Goal: Information Seeking & Learning: Learn about a topic

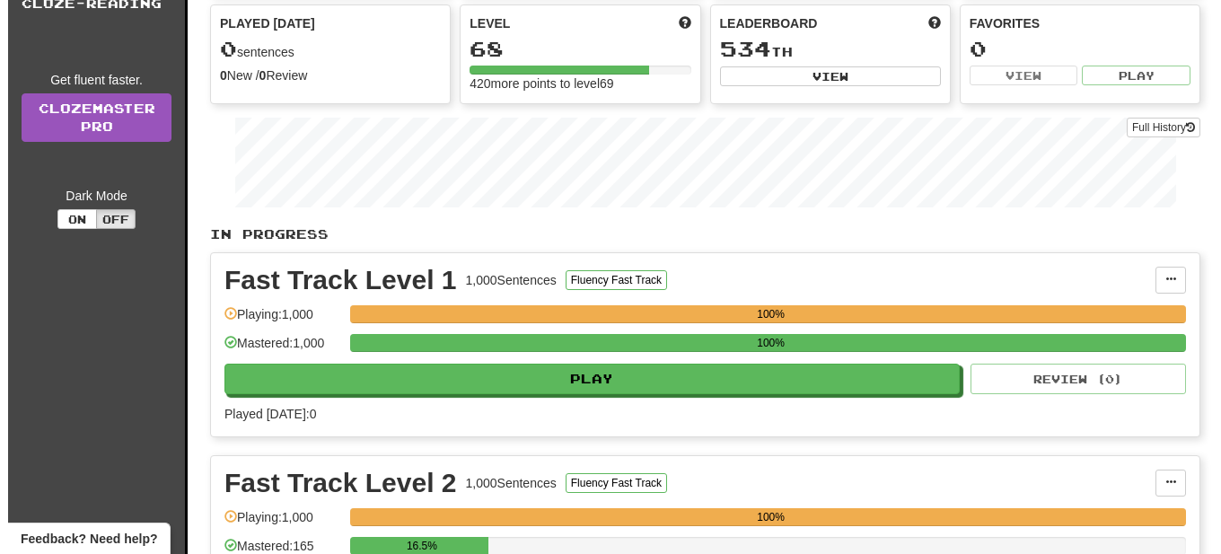
scroll to position [366, 0]
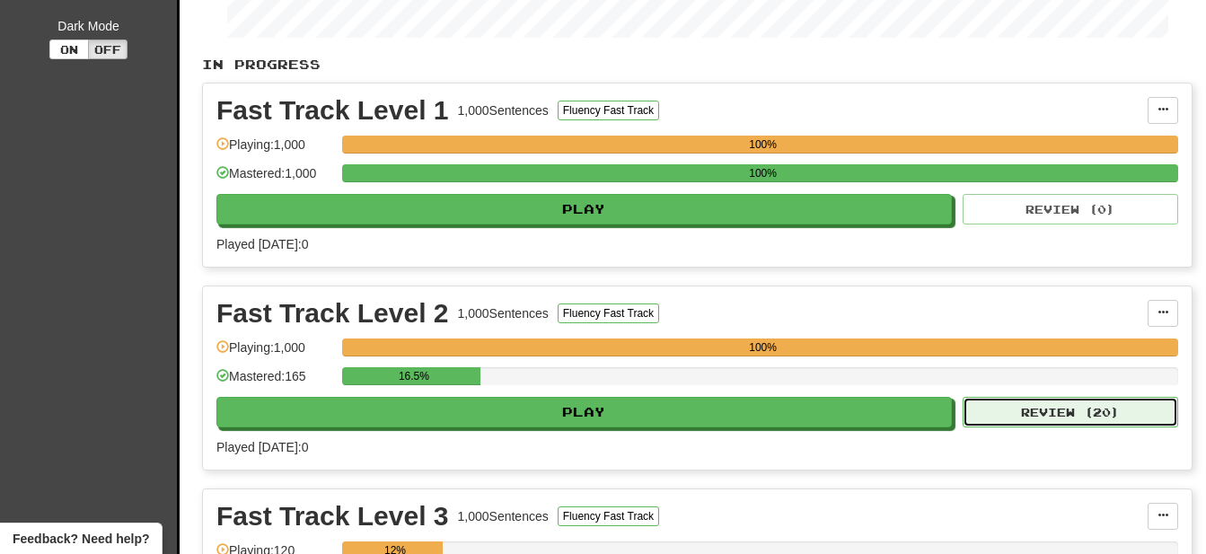
click at [1092, 414] on button "Review ( 20 )" at bounding box center [1069, 412] width 215 height 31
select select "**"
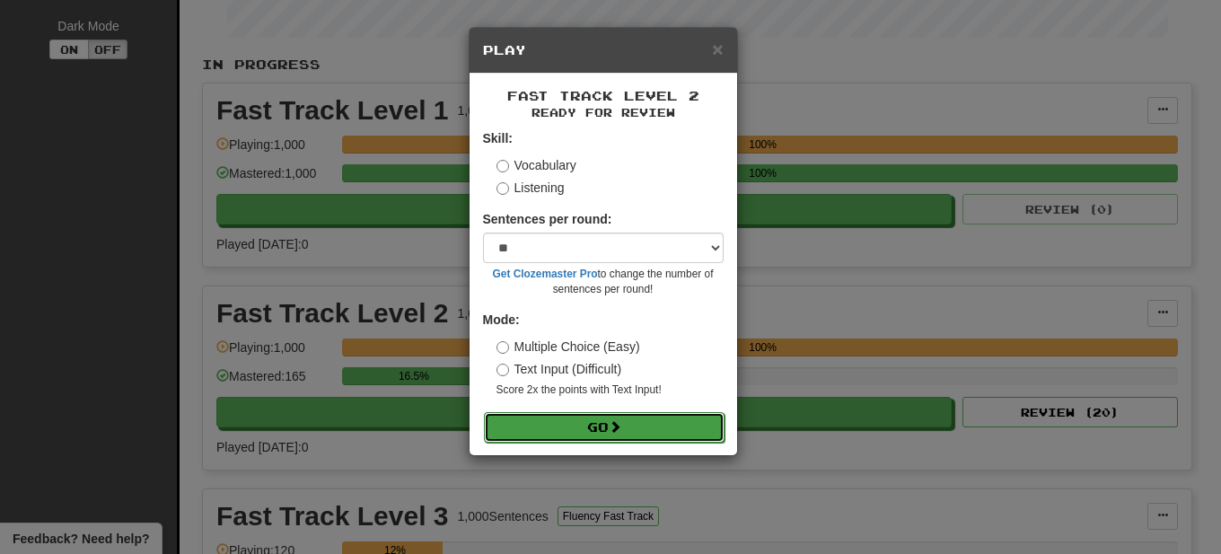
click at [612, 427] on button "Go" at bounding box center [604, 427] width 241 height 31
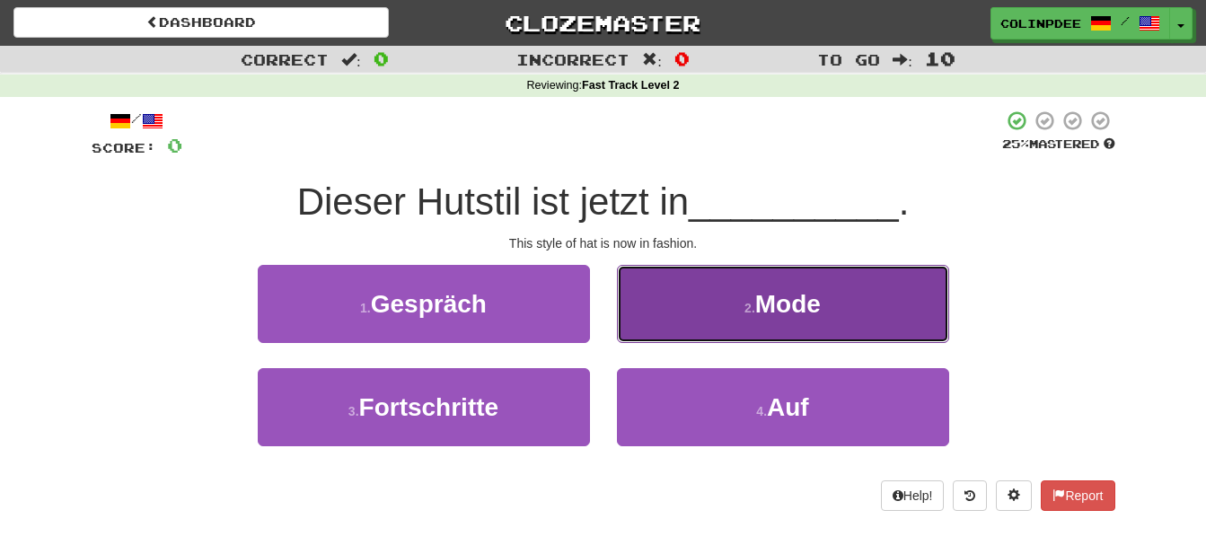
click at [797, 304] on span "Mode" at bounding box center [788, 304] width 66 height 28
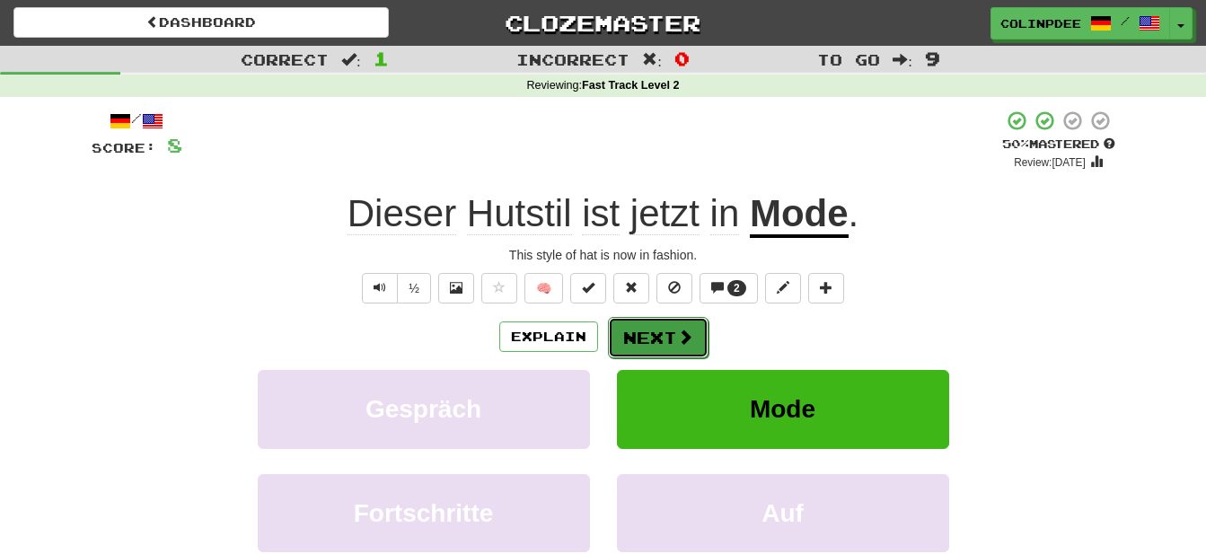
click at [656, 339] on button "Next" at bounding box center [658, 337] width 101 height 41
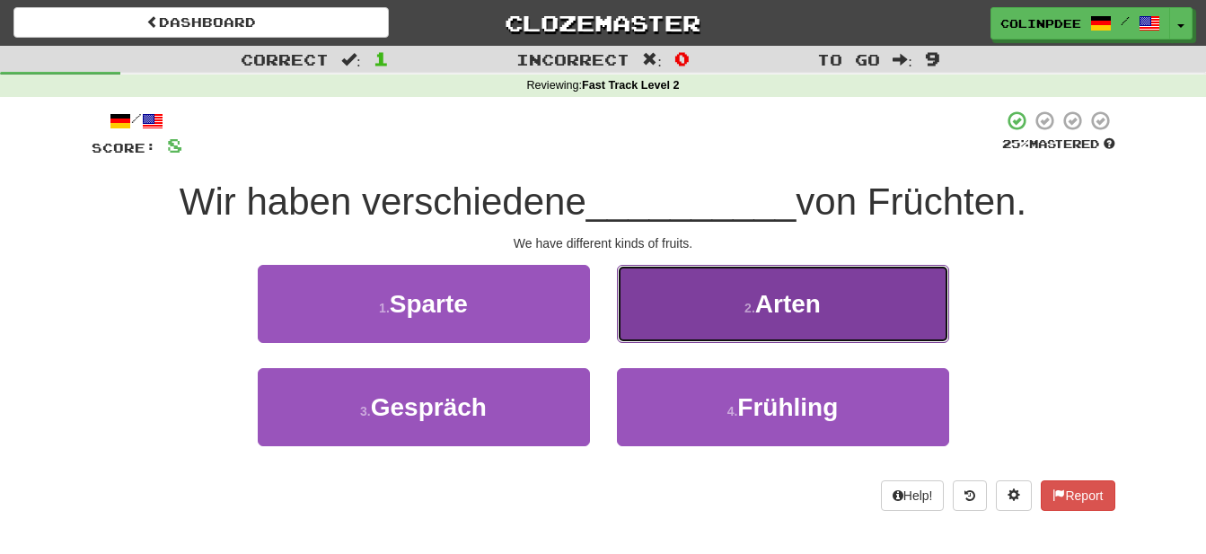
click at [792, 308] on span "Arten" at bounding box center [788, 304] width 66 height 28
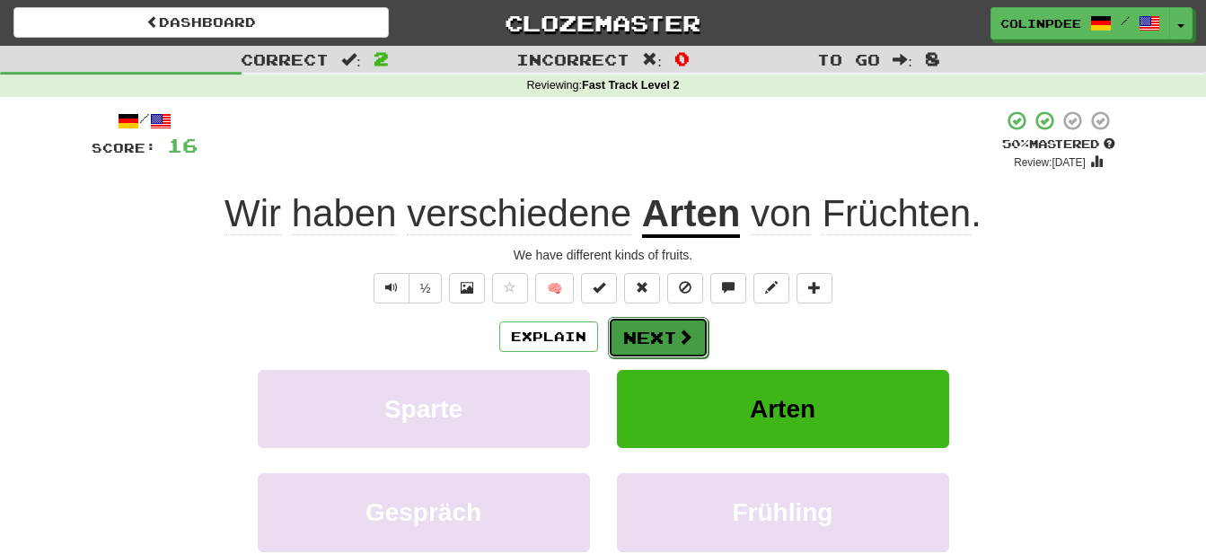
click at [672, 346] on button "Next" at bounding box center [658, 337] width 101 height 41
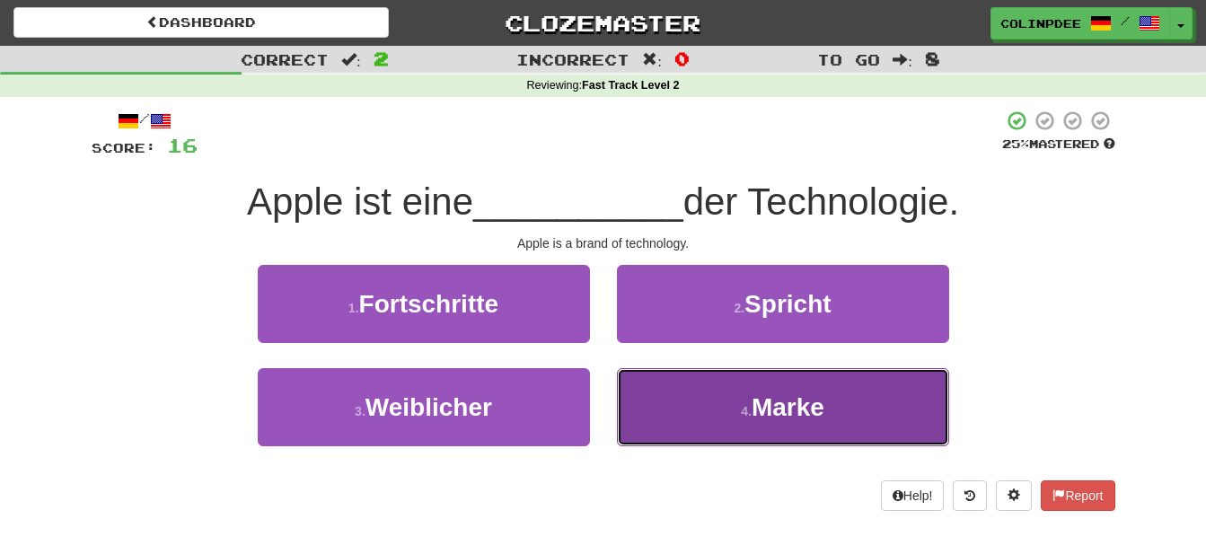
click at [795, 413] on span "Marke" at bounding box center [787, 407] width 73 height 28
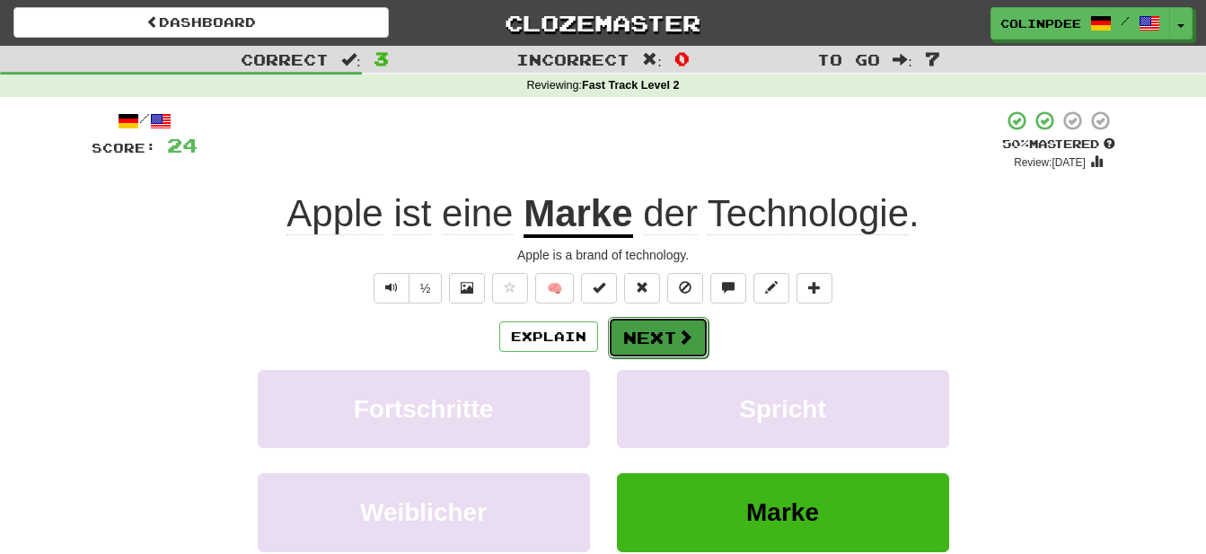
click at [658, 342] on button "Next" at bounding box center [658, 337] width 101 height 41
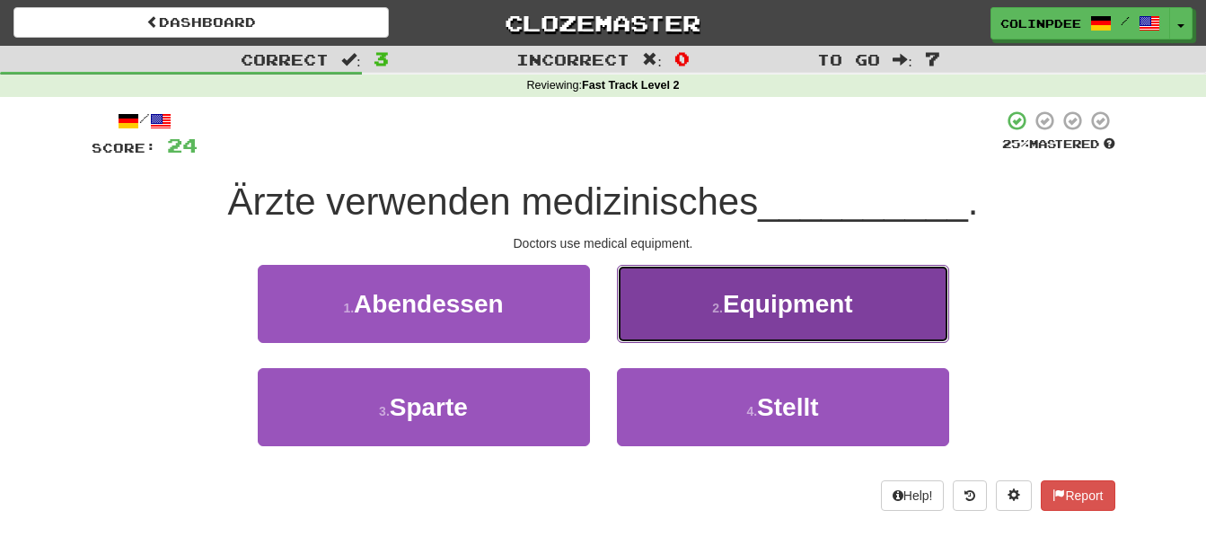
click at [794, 309] on span "Equipment" at bounding box center [788, 304] width 130 height 28
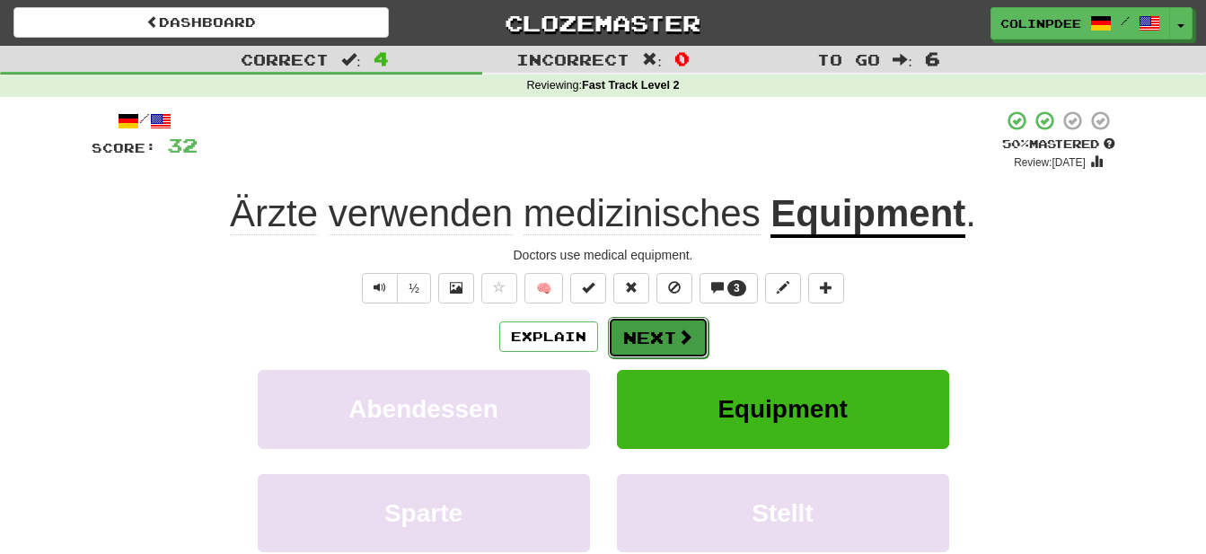
click at [645, 333] on button "Next" at bounding box center [658, 337] width 101 height 41
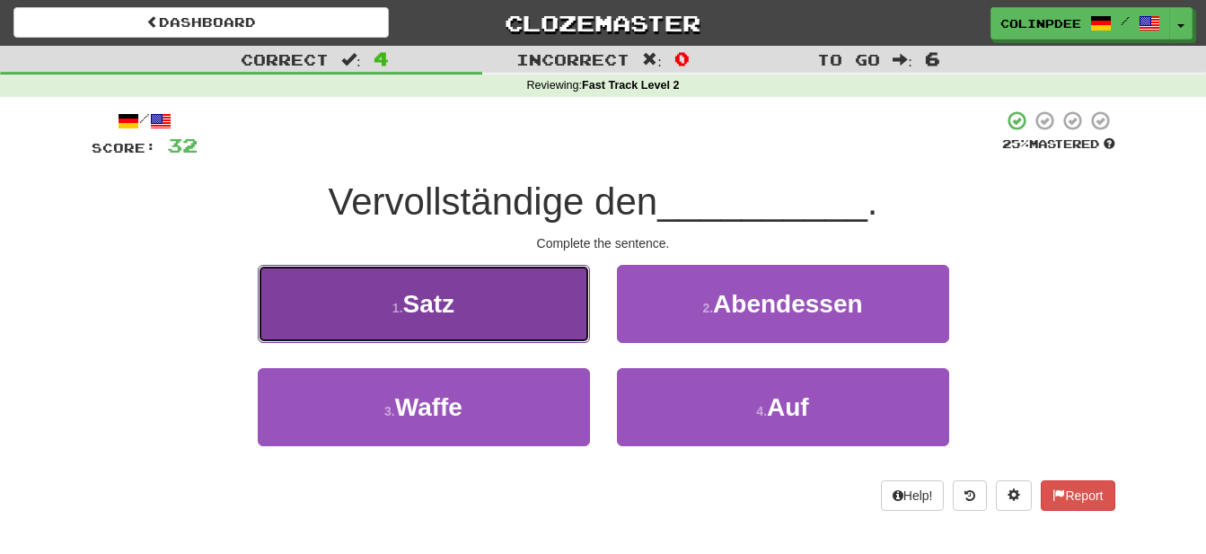
click at [438, 307] on span "Satz" at bounding box center [429, 304] width 52 height 28
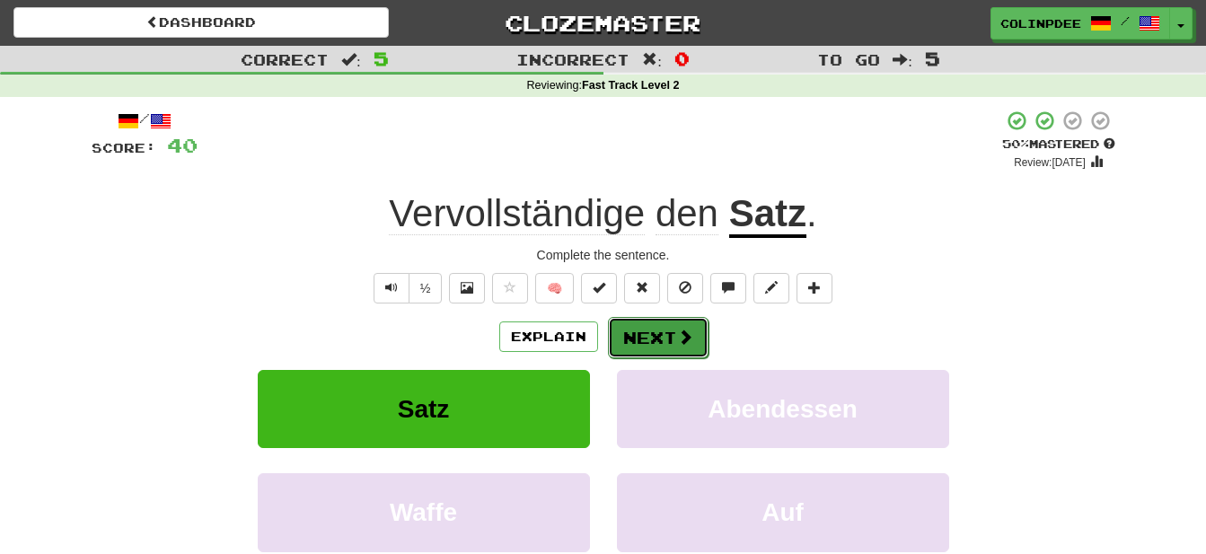
click at [662, 341] on button "Next" at bounding box center [658, 337] width 101 height 41
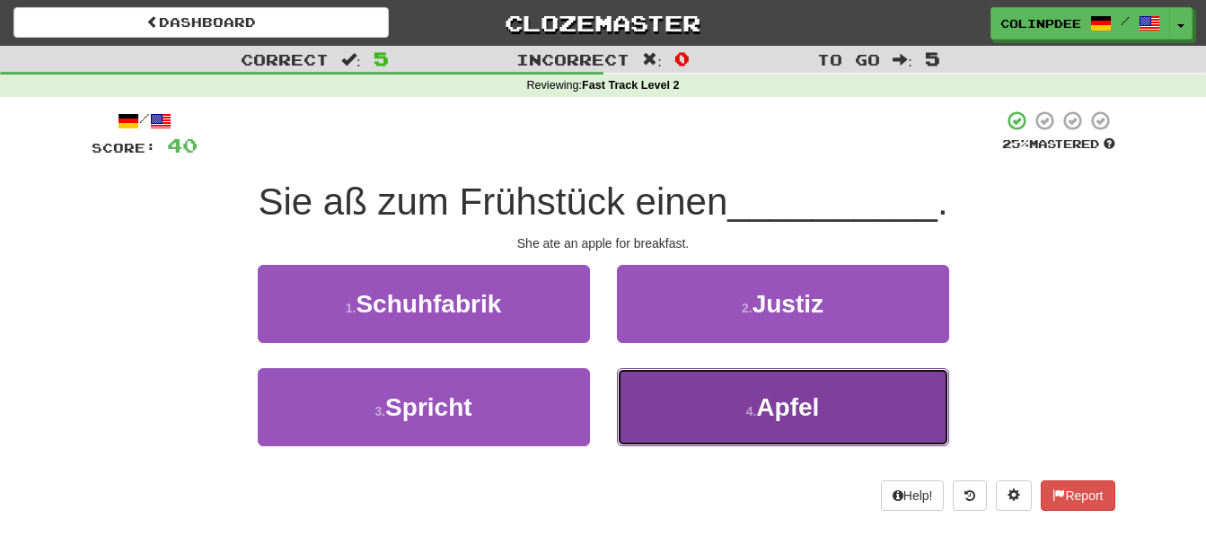
click at [785, 415] on span "Apfel" at bounding box center [787, 407] width 63 height 28
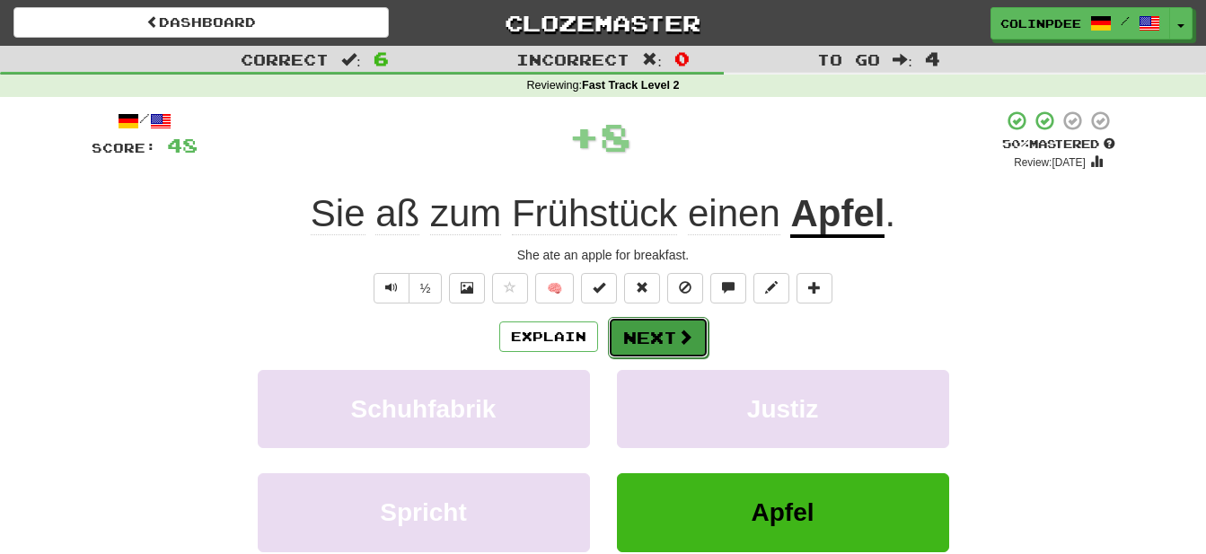
click at [658, 333] on button "Next" at bounding box center [658, 337] width 101 height 41
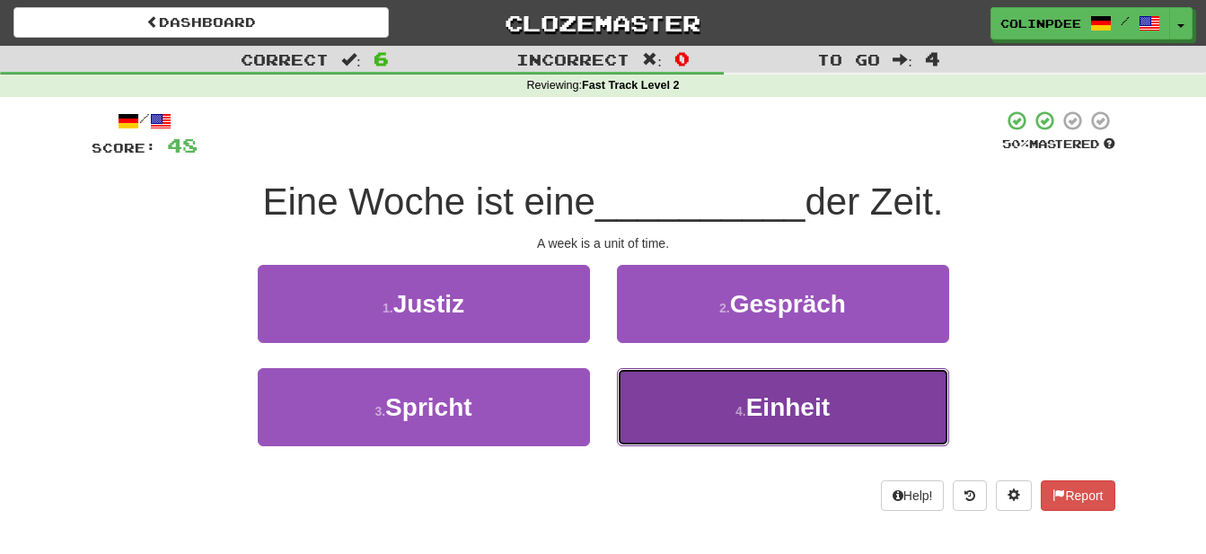
click at [792, 411] on span "Einheit" at bounding box center [787, 407] width 83 height 28
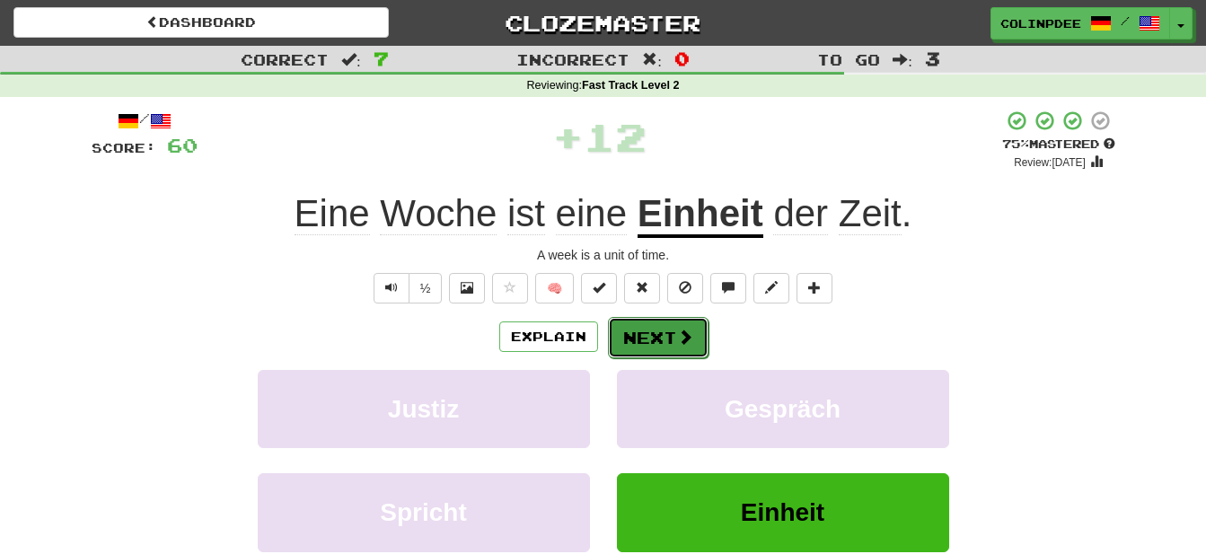
click at [651, 337] on button "Next" at bounding box center [658, 337] width 101 height 41
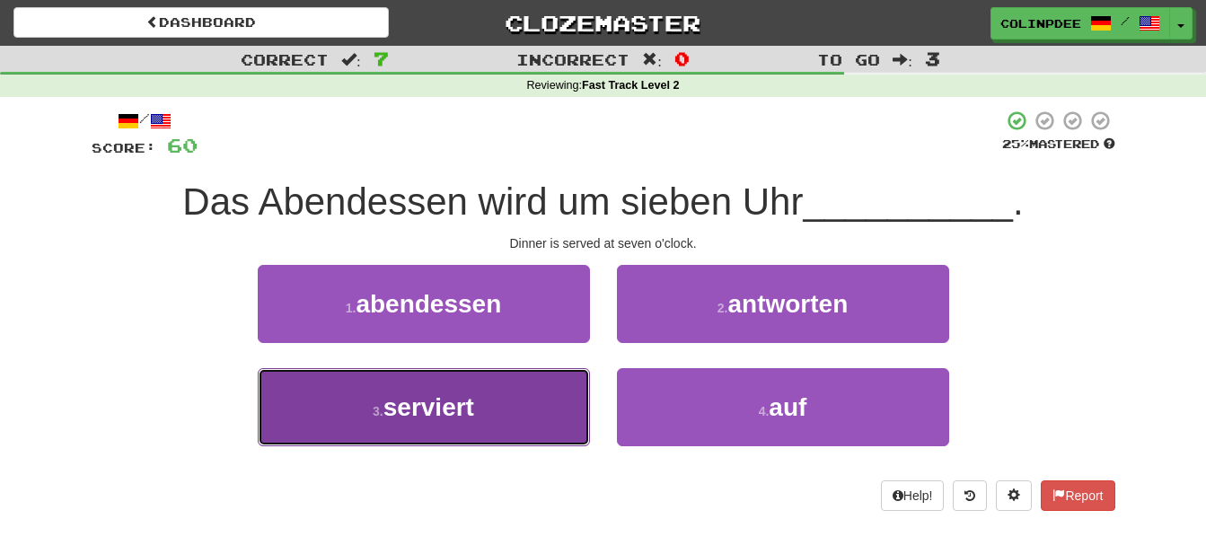
click at [430, 412] on span "serviert" at bounding box center [428, 407] width 91 height 28
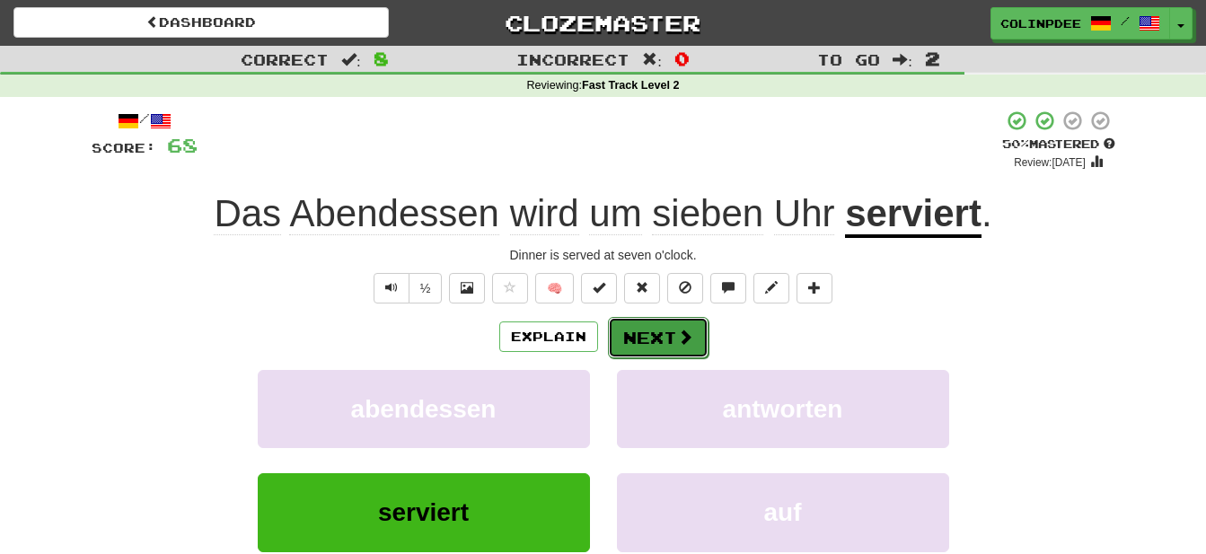
click at [663, 343] on button "Next" at bounding box center [658, 337] width 101 height 41
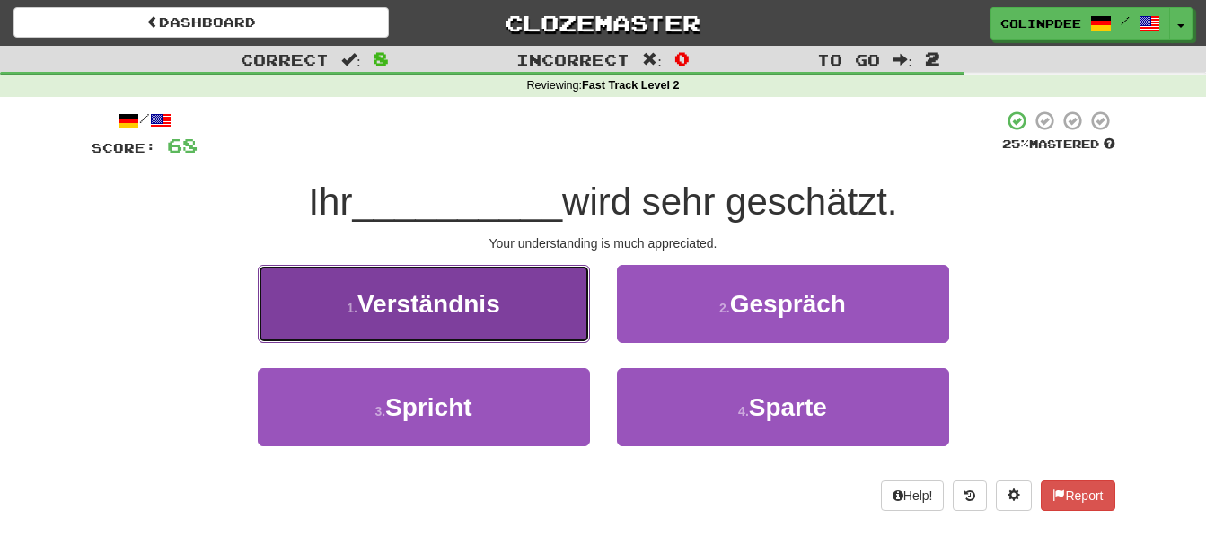
click at [430, 306] on span "Verständnis" at bounding box center [428, 304] width 143 height 28
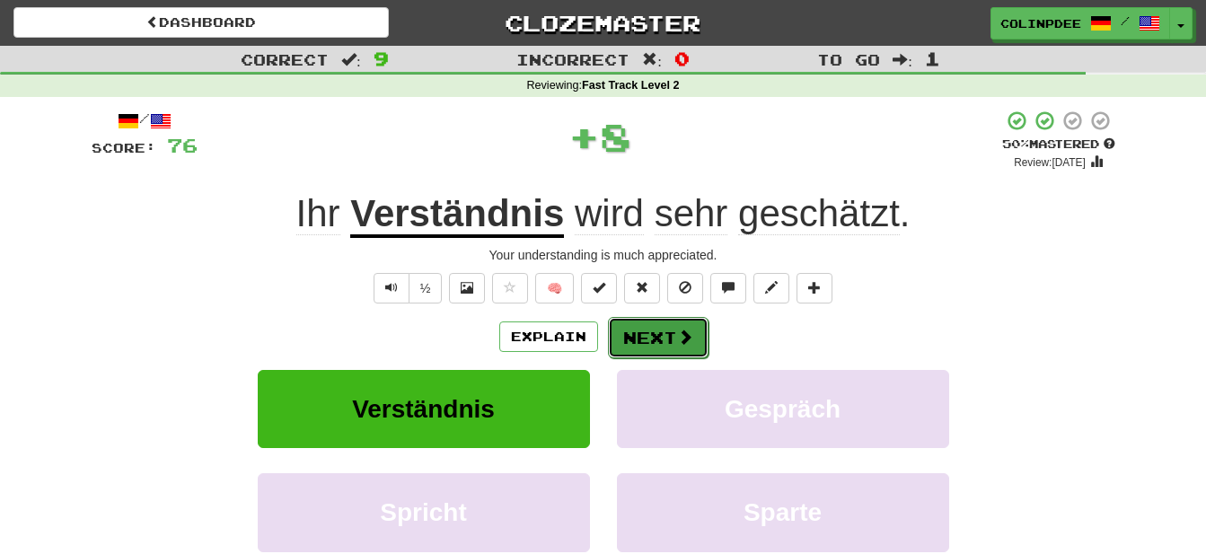
click at [666, 331] on button "Next" at bounding box center [658, 337] width 101 height 41
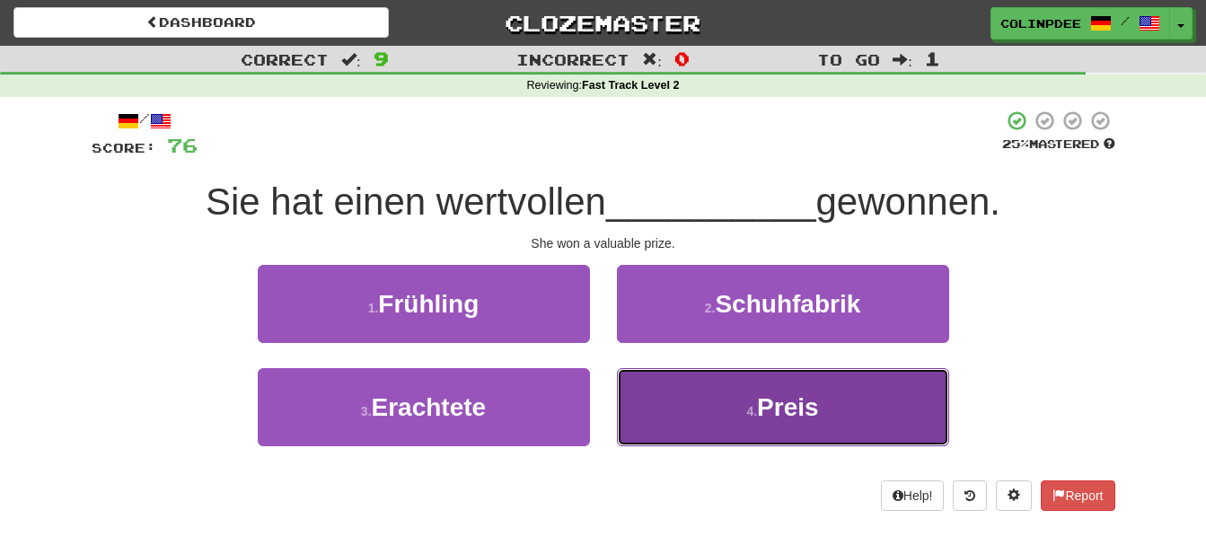
click at [803, 408] on span "Preis" at bounding box center [788, 407] width 62 height 28
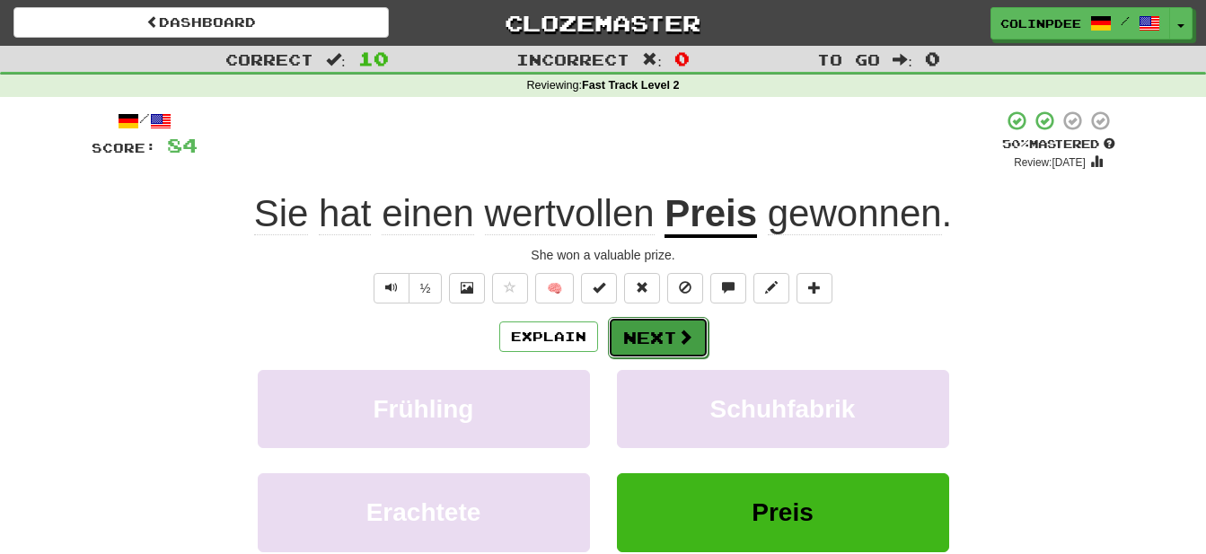
click at [666, 346] on button "Next" at bounding box center [658, 337] width 101 height 41
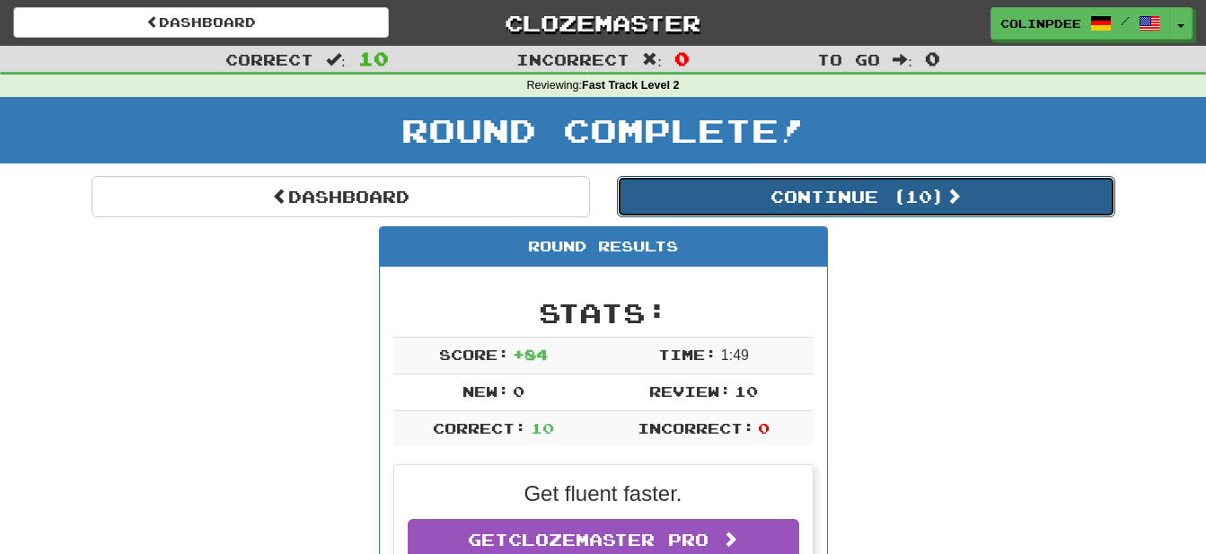
click at [877, 205] on button "Continue ( 10 )" at bounding box center [866, 196] width 498 height 41
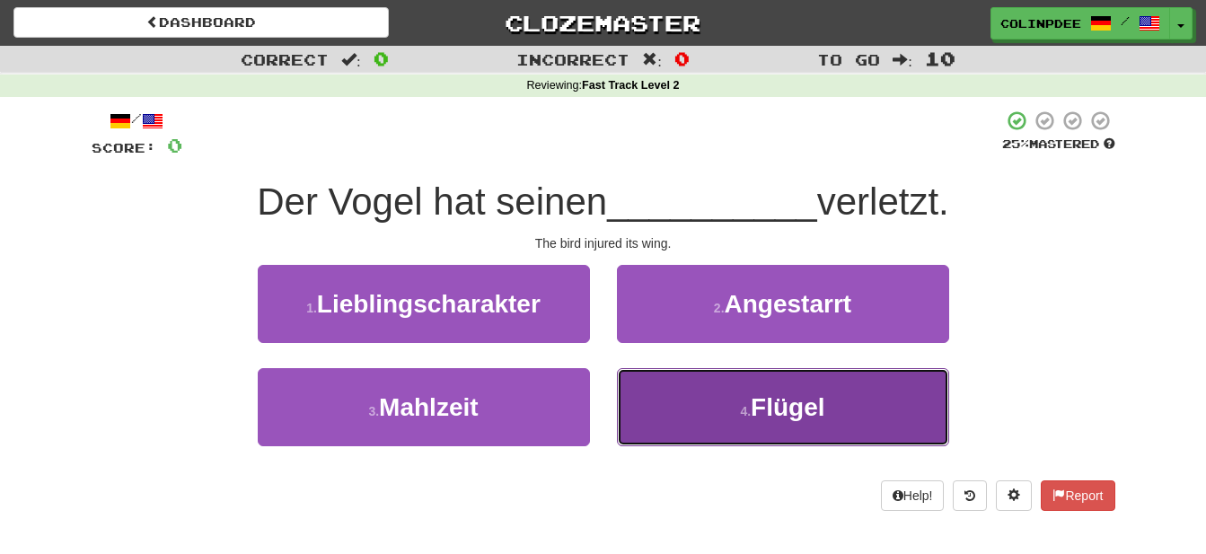
click at [792, 412] on span "Flügel" at bounding box center [788, 407] width 74 height 28
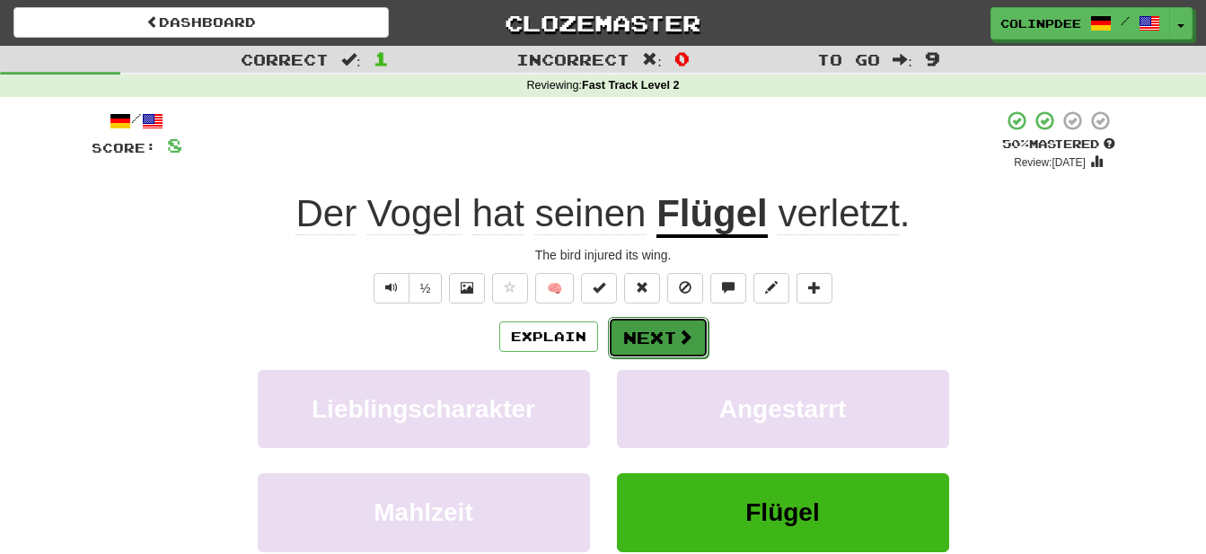
click at [659, 343] on button "Next" at bounding box center [658, 337] width 101 height 41
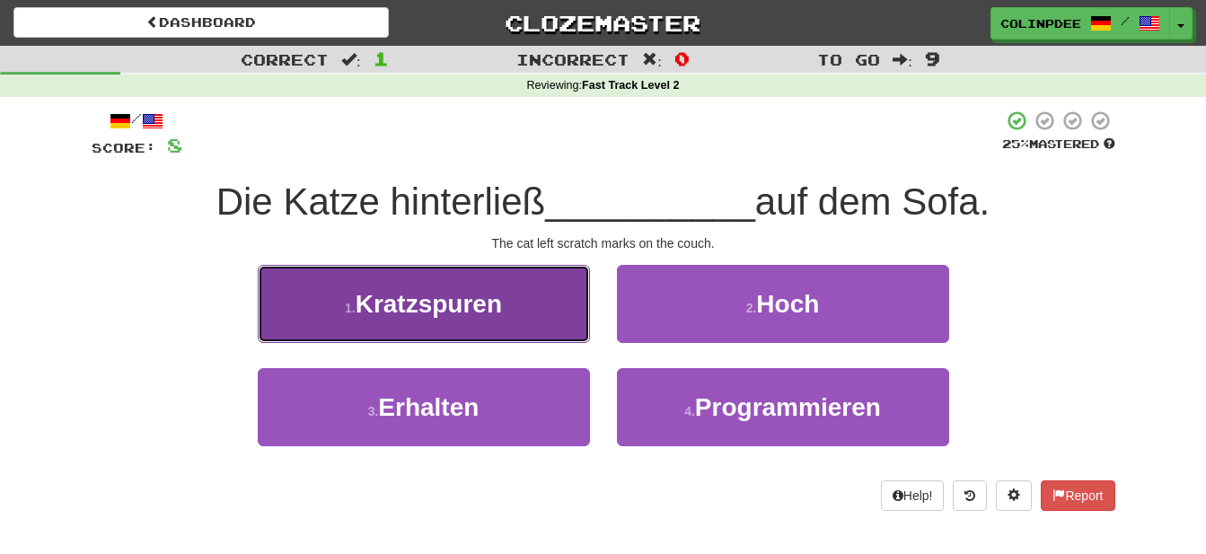
click at [442, 305] on span "Kratzspuren" at bounding box center [429, 304] width 146 height 28
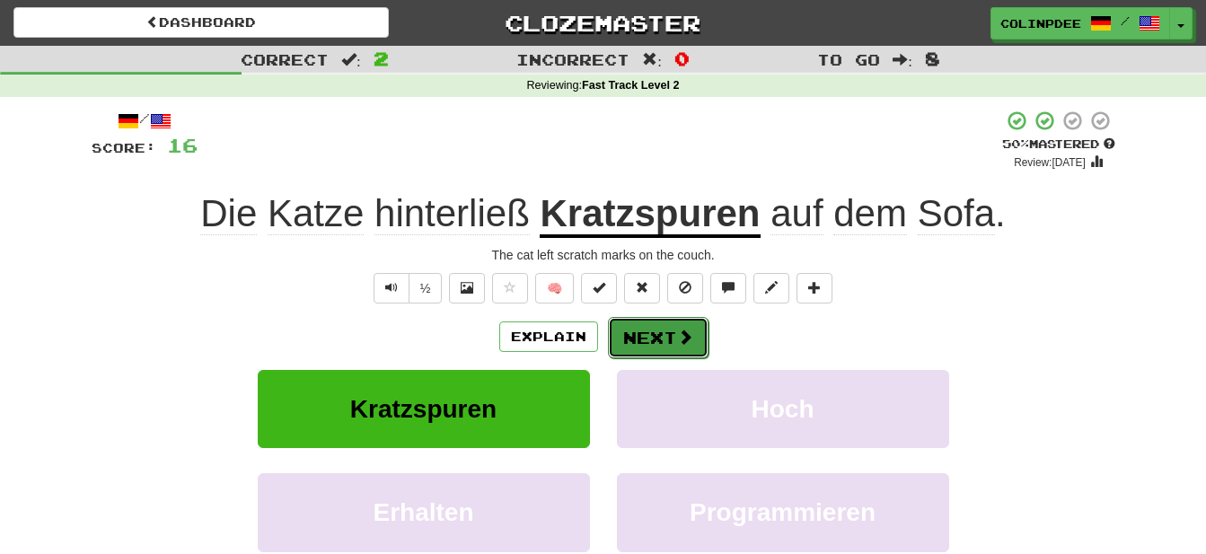
click at [655, 338] on button "Next" at bounding box center [658, 337] width 101 height 41
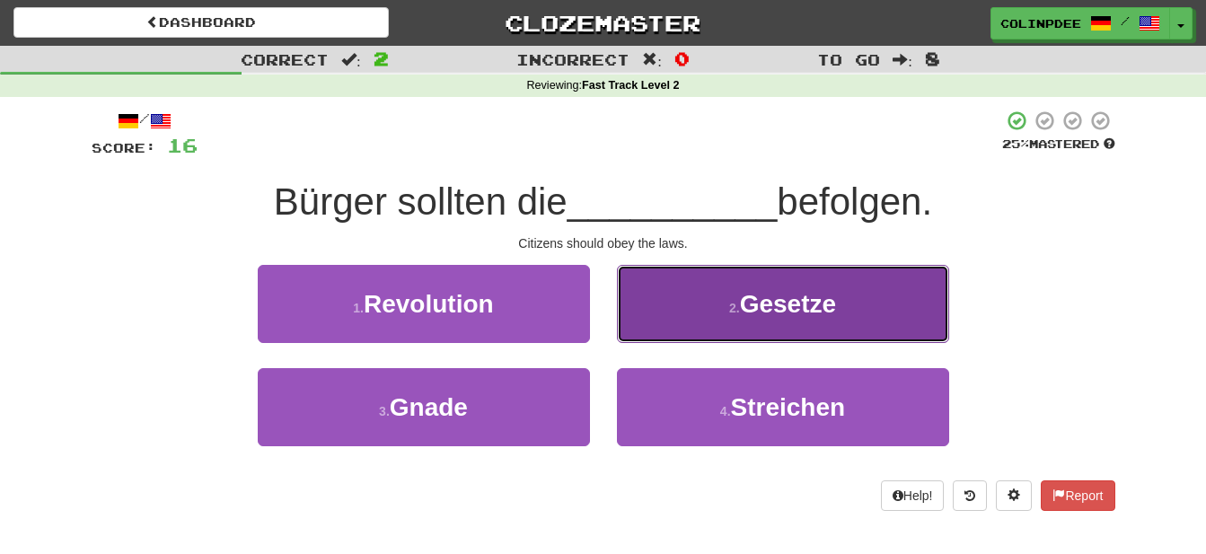
click at [798, 306] on span "Gesetze" at bounding box center [788, 304] width 96 height 28
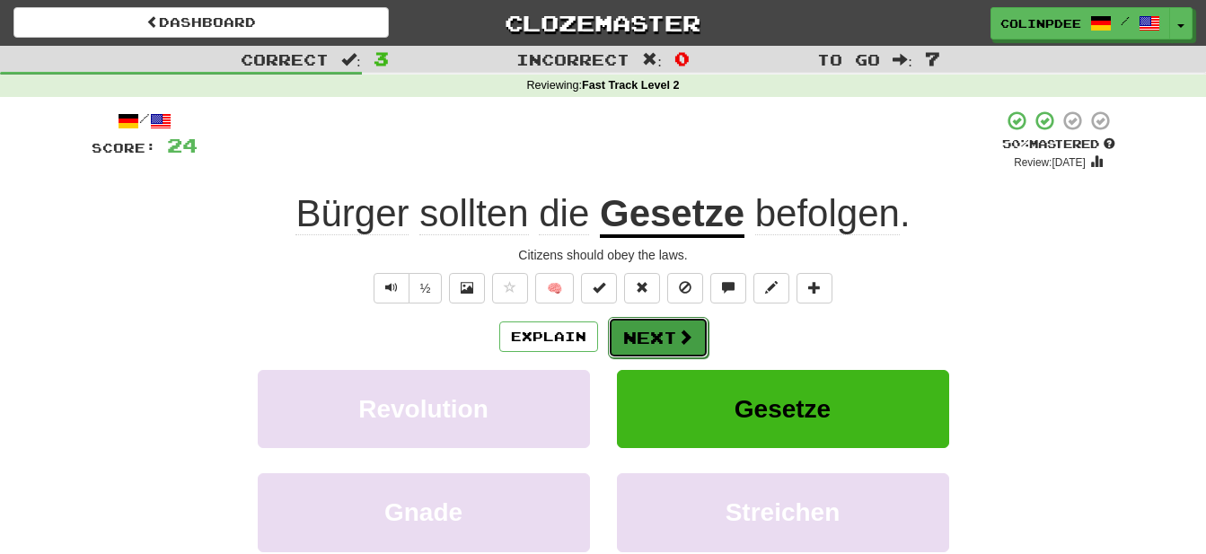
click at [670, 333] on button "Next" at bounding box center [658, 337] width 101 height 41
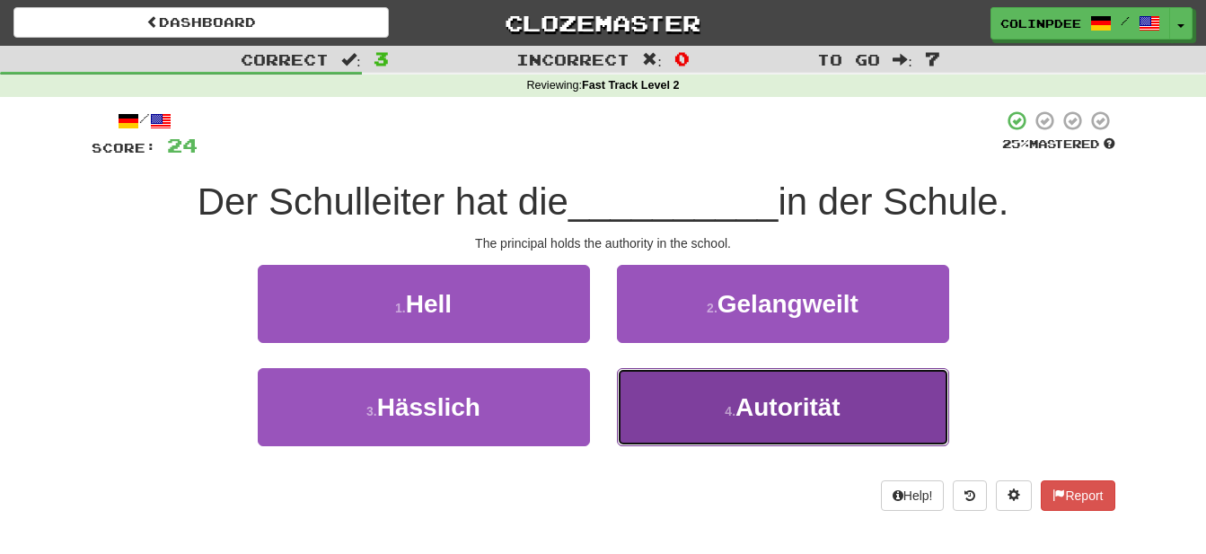
click at [797, 414] on span "Autorität" at bounding box center [787, 407] width 105 height 28
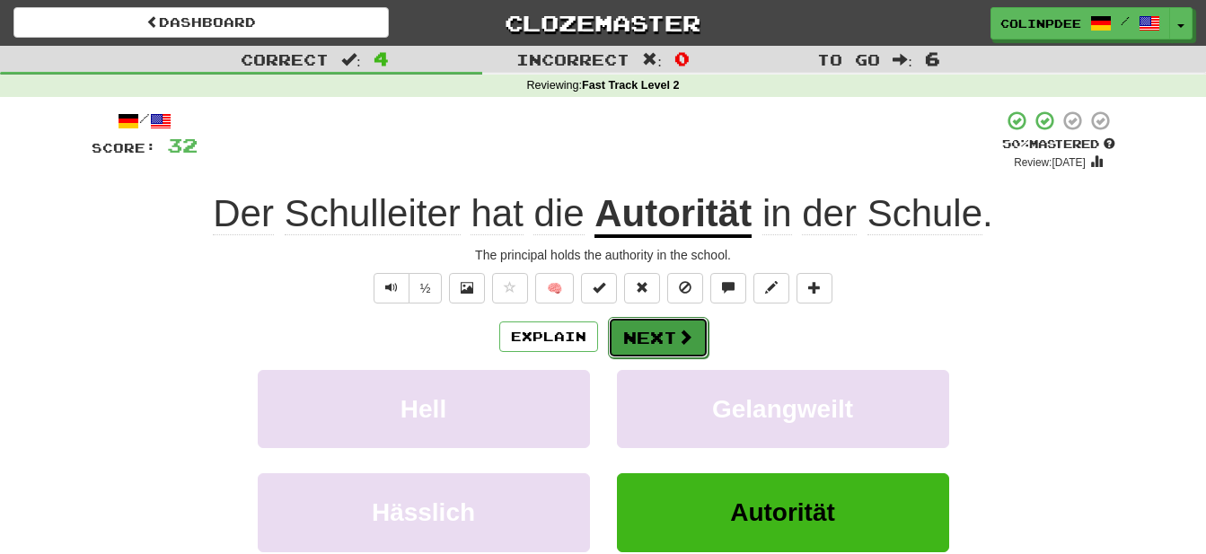
click at [663, 339] on button "Next" at bounding box center [658, 337] width 101 height 41
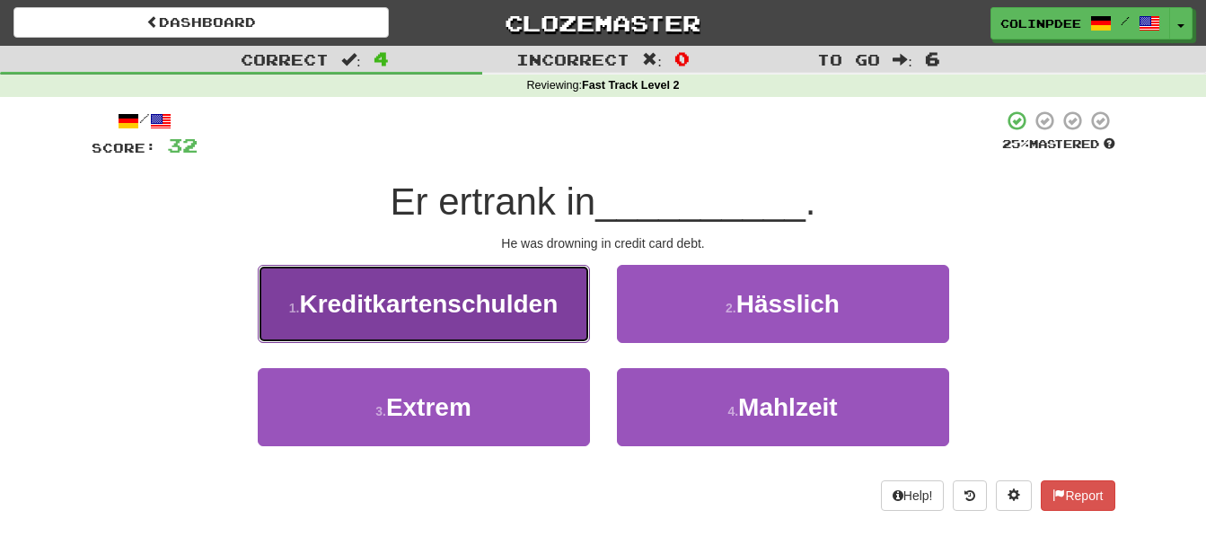
click at [428, 309] on span "Kreditkartenschulden" at bounding box center [428, 304] width 259 height 28
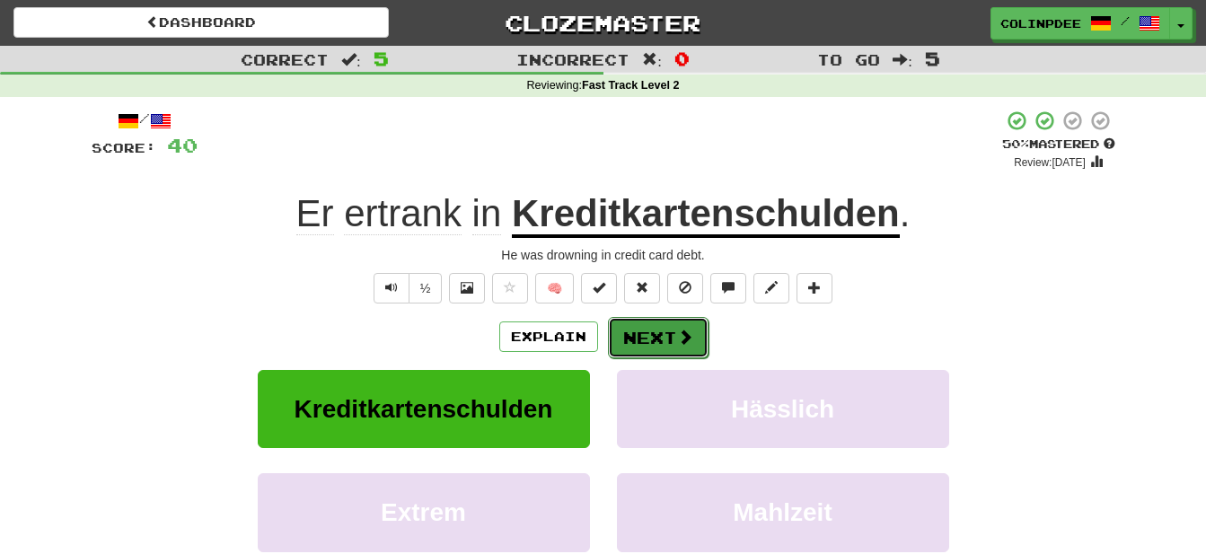
click at [666, 341] on button "Next" at bounding box center [658, 337] width 101 height 41
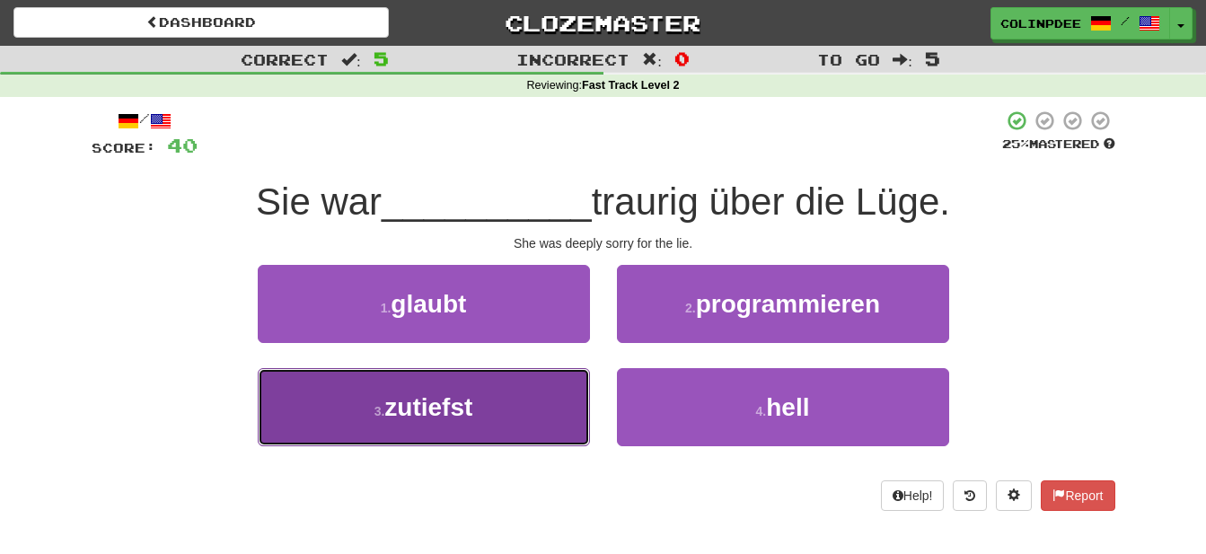
click at [438, 406] on span "zutiefst" at bounding box center [428, 407] width 88 height 28
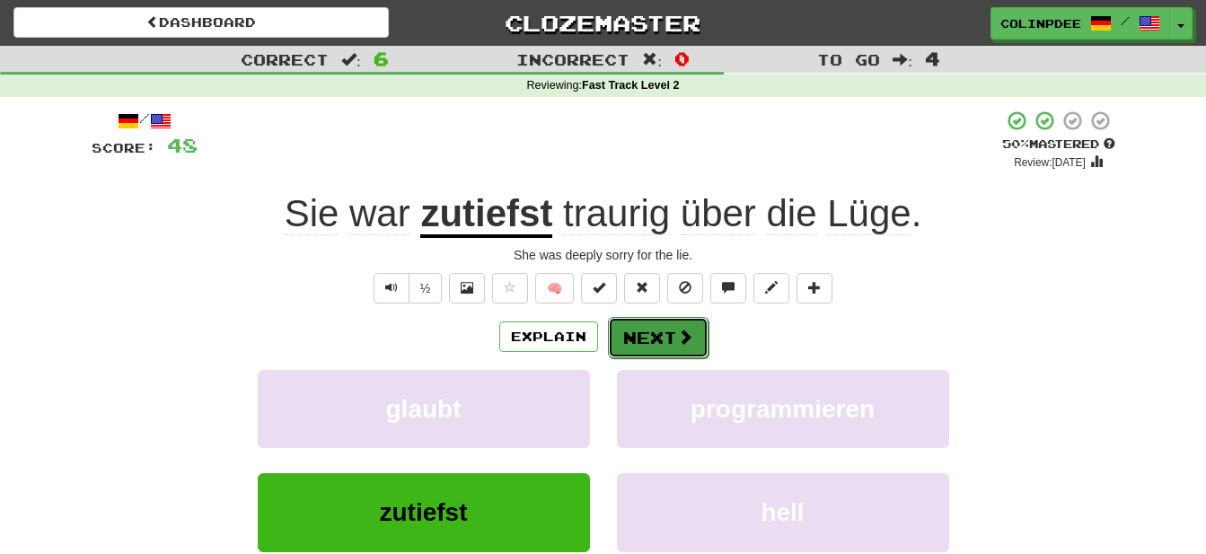
click at [665, 345] on button "Next" at bounding box center [658, 337] width 101 height 41
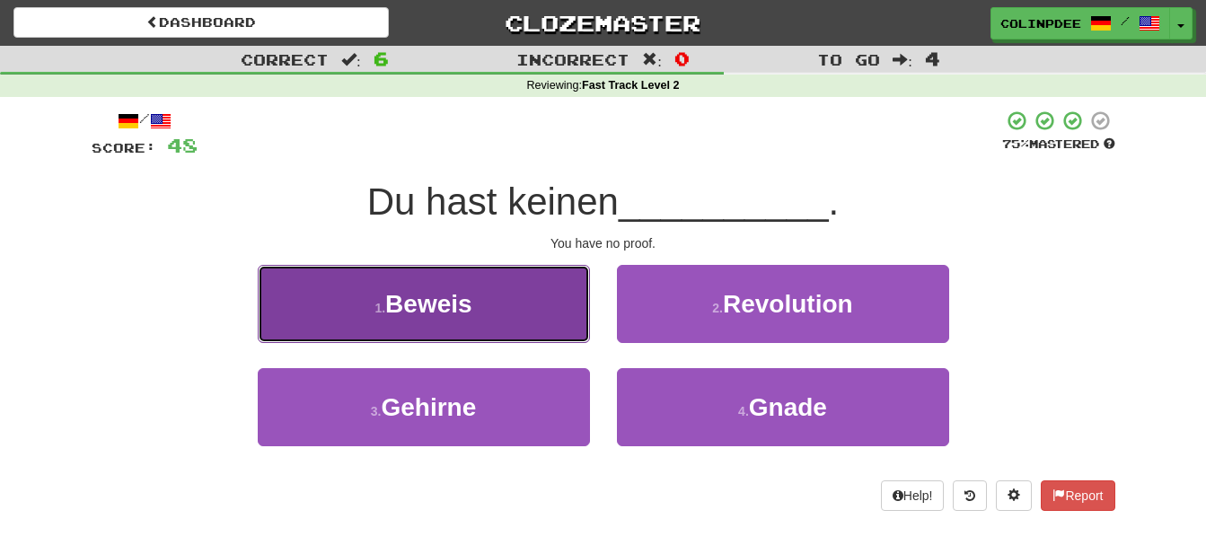
click at [439, 307] on span "Beweis" at bounding box center [428, 304] width 87 height 28
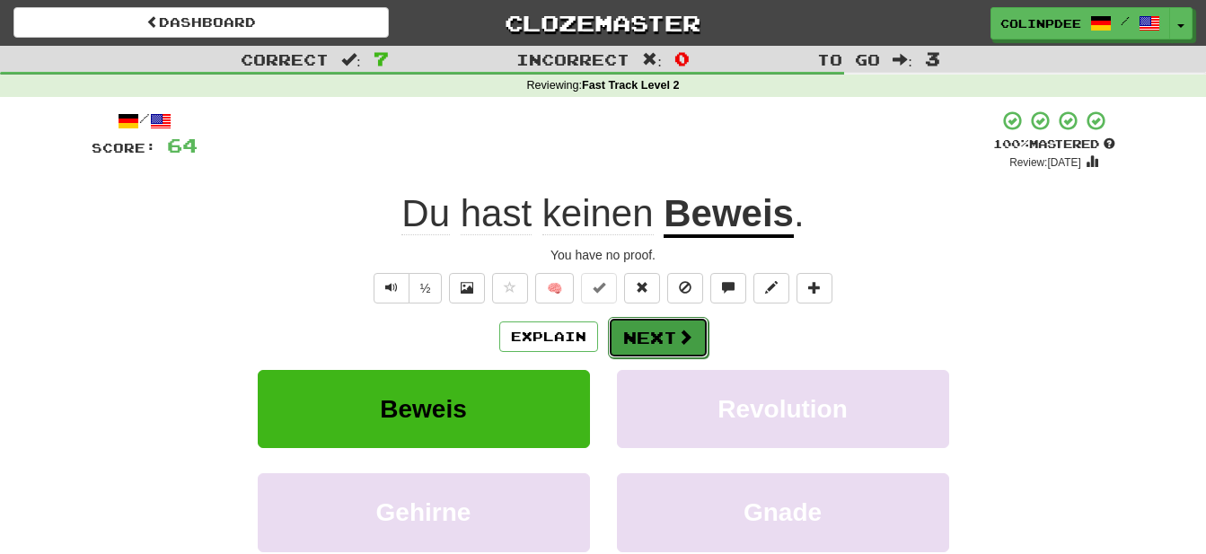
click at [664, 338] on button "Next" at bounding box center [658, 337] width 101 height 41
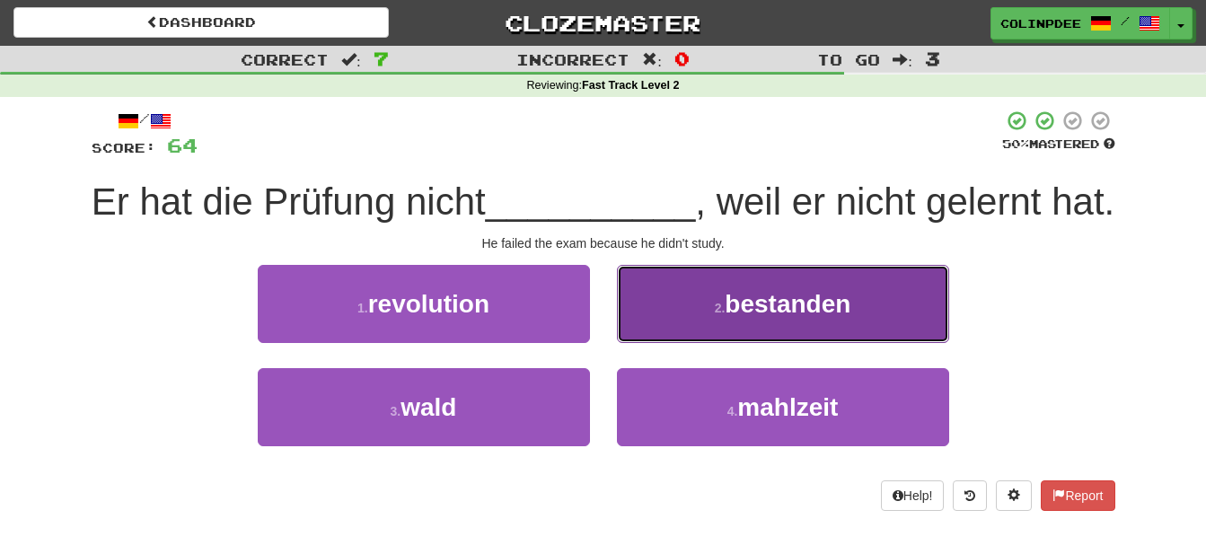
click at [811, 318] on span "bestanden" at bounding box center [788, 304] width 126 height 28
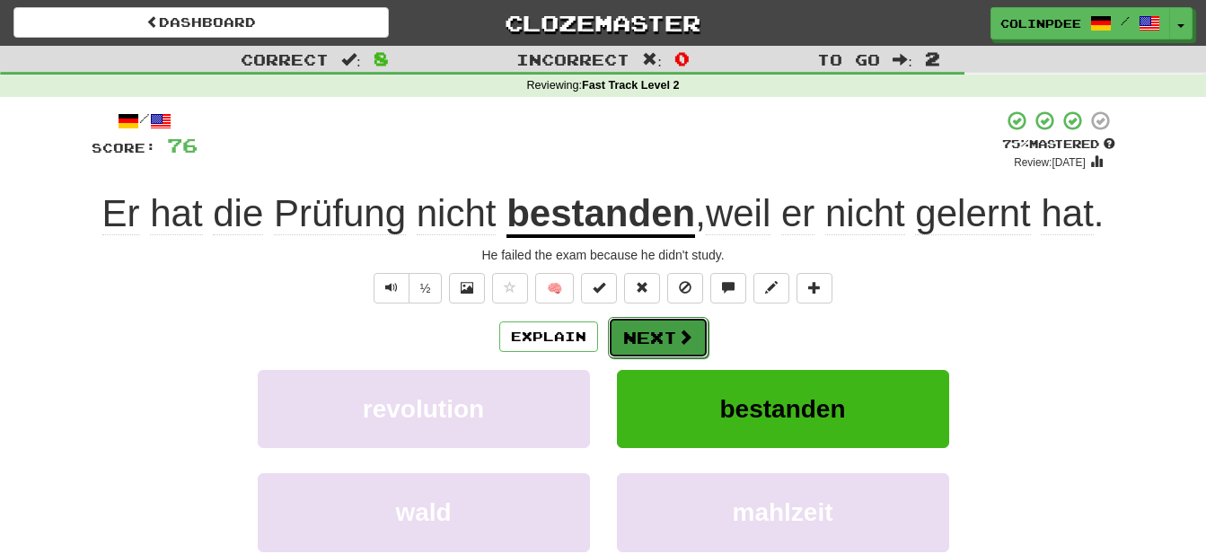
click at [658, 338] on button "Next" at bounding box center [658, 337] width 101 height 41
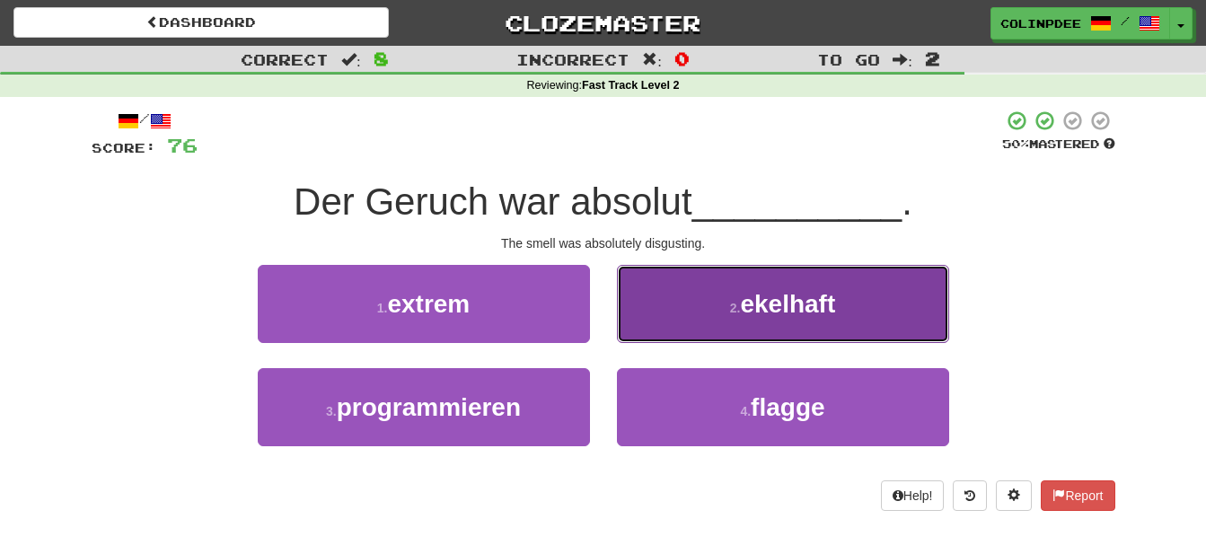
click at [791, 303] on span "ekelhaft" at bounding box center [787, 304] width 95 height 28
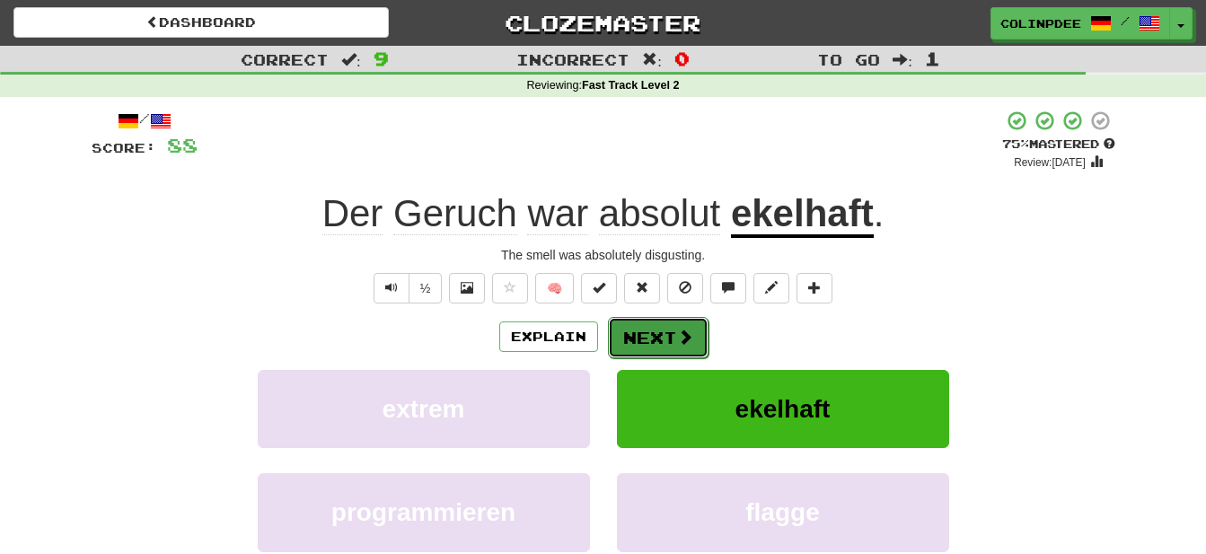
click at [662, 340] on button "Next" at bounding box center [658, 337] width 101 height 41
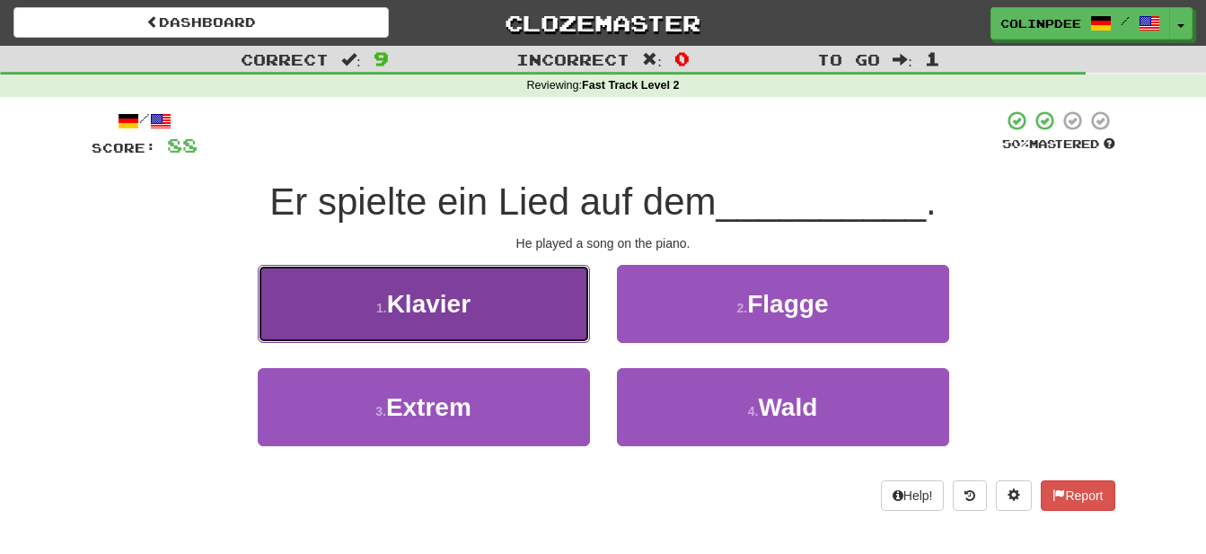
click at [419, 304] on span "Klavier" at bounding box center [428, 304] width 83 height 28
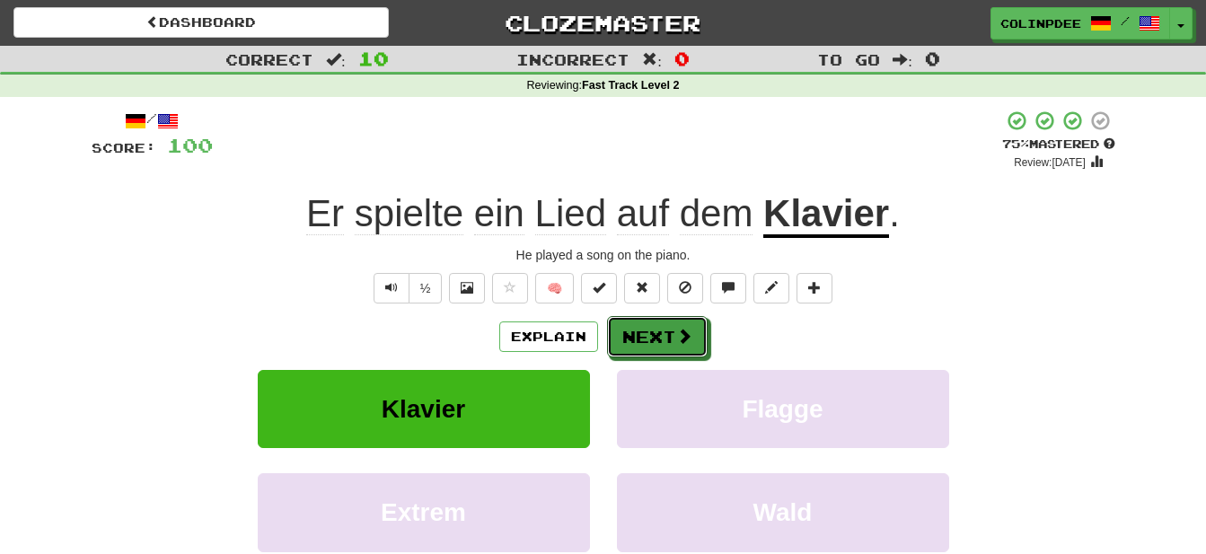
click at [664, 338] on button "Next" at bounding box center [657, 336] width 101 height 41
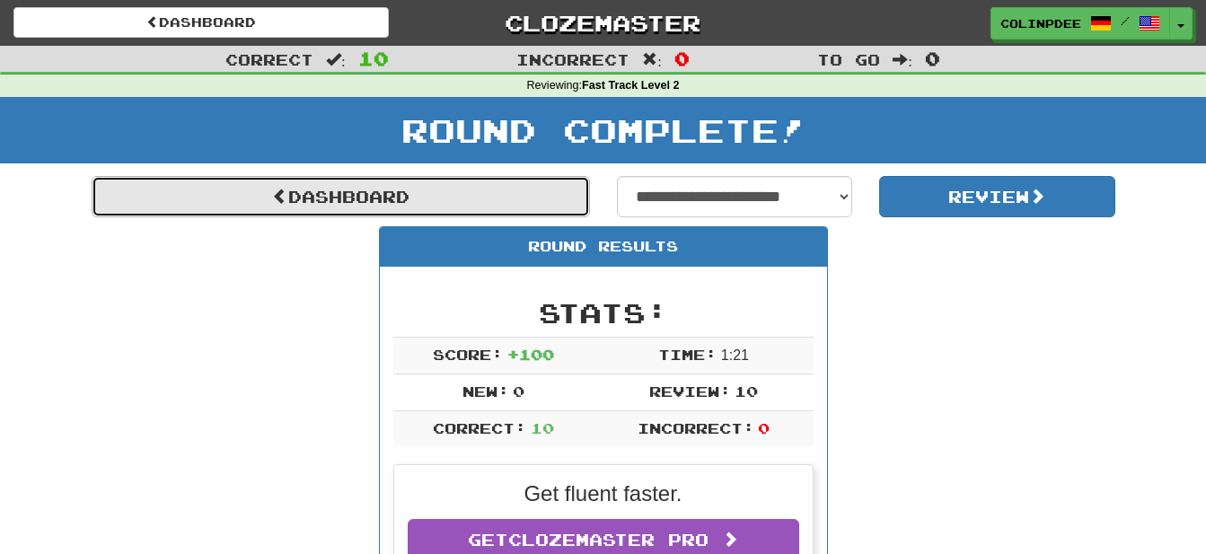
click at [352, 199] on link "Dashboard" at bounding box center [341, 196] width 498 height 41
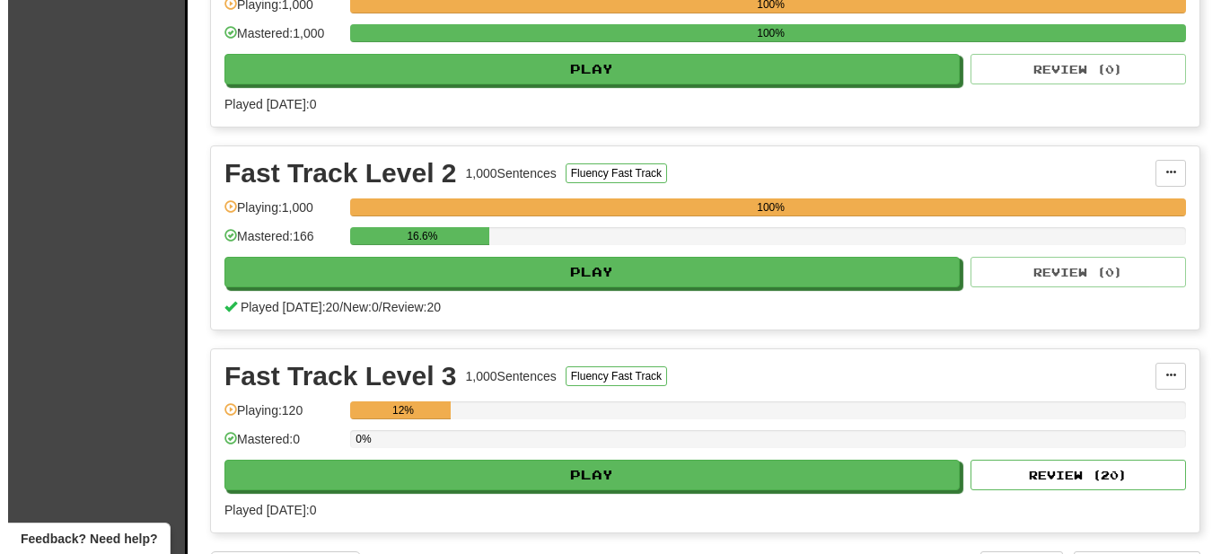
scroll to position [549, 0]
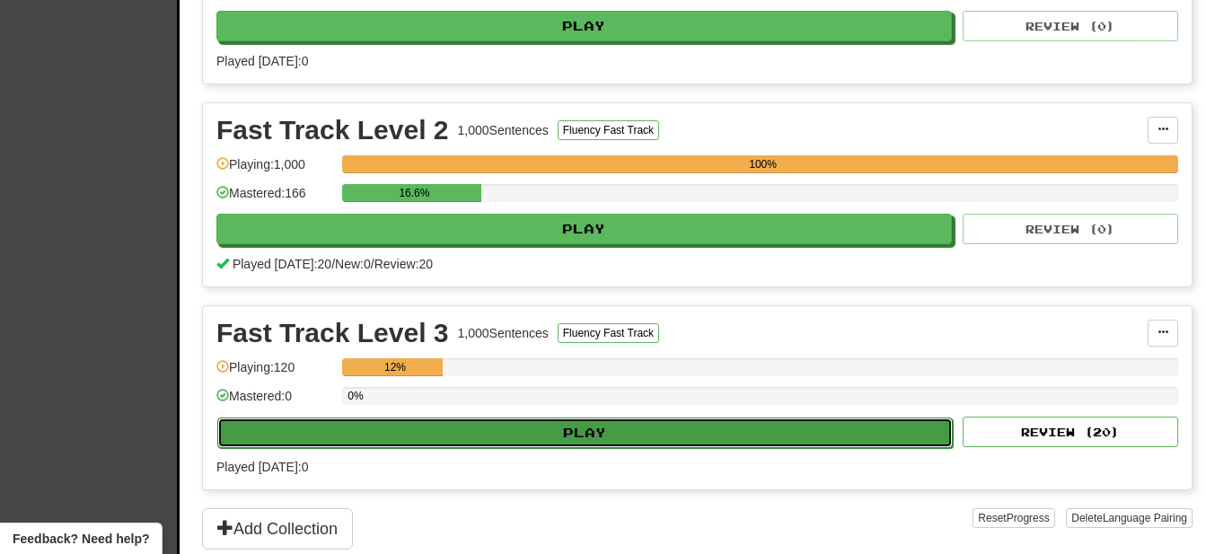
click at [596, 435] on button "Play" at bounding box center [584, 432] width 735 height 31
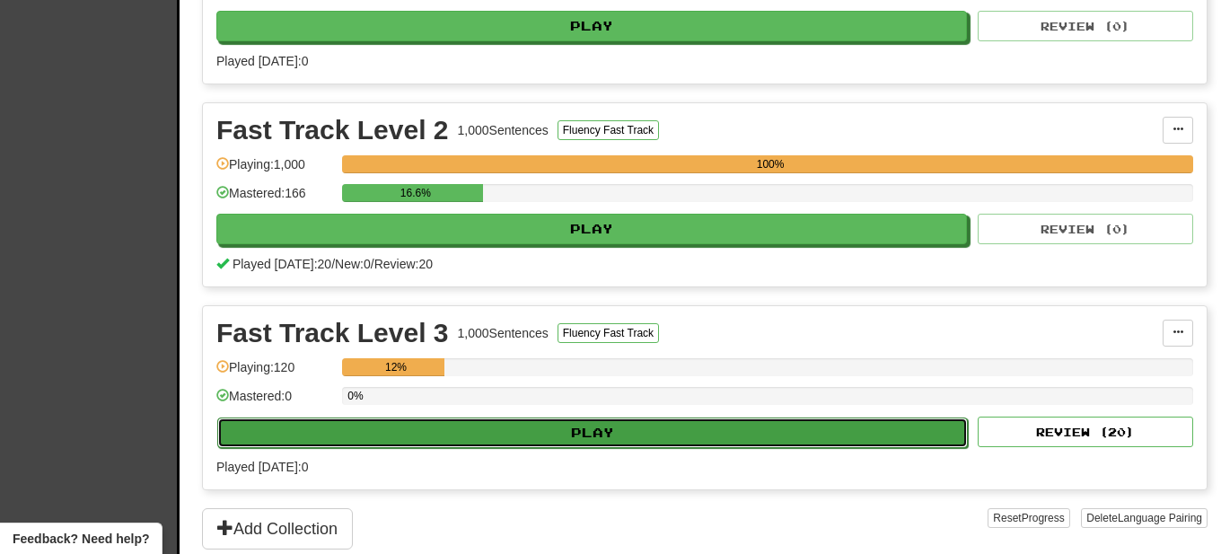
select select "**"
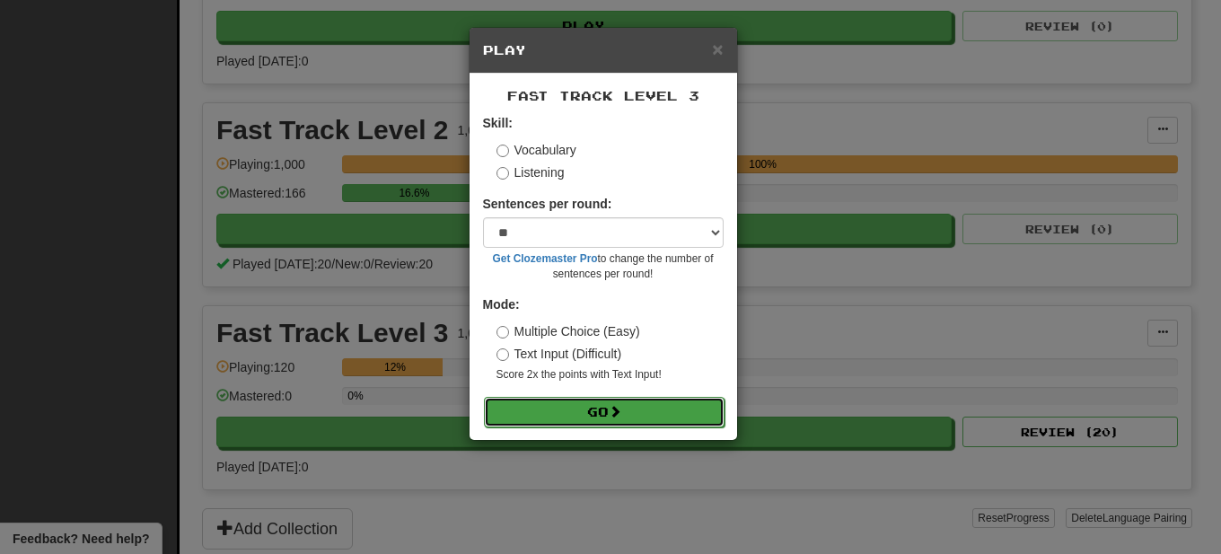
click at [592, 411] on button "Go" at bounding box center [604, 412] width 241 height 31
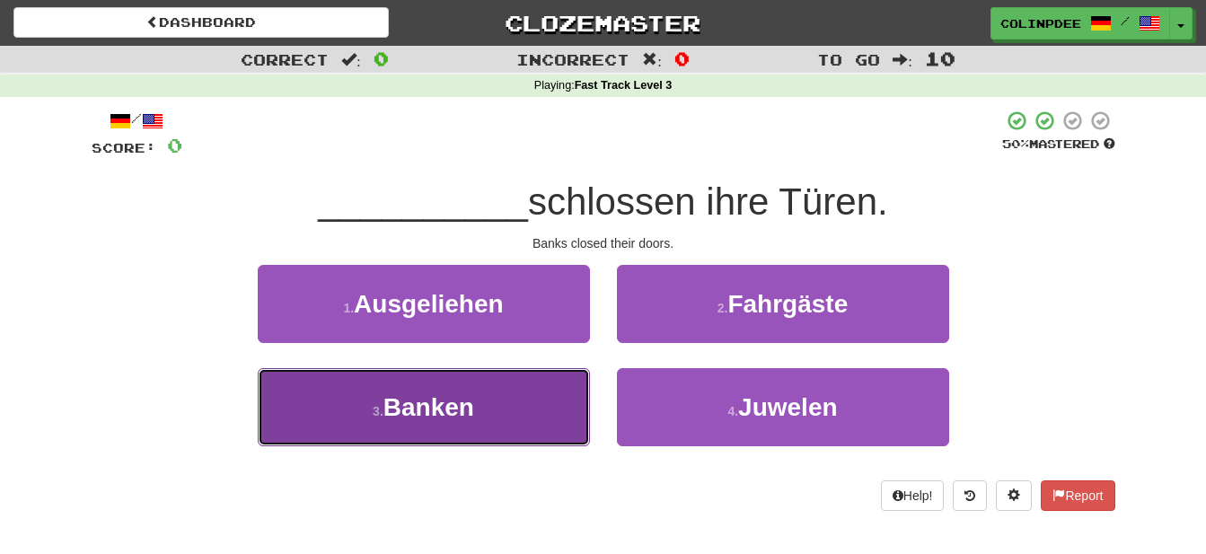
click at [426, 406] on span "Banken" at bounding box center [428, 407] width 91 height 28
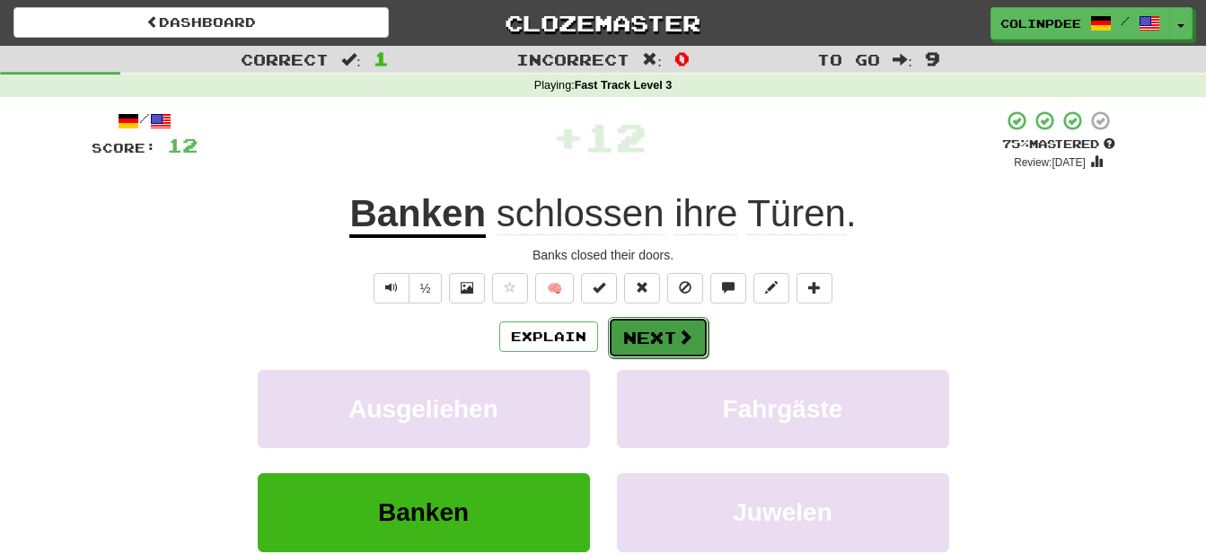
click at [670, 332] on button "Next" at bounding box center [658, 337] width 101 height 41
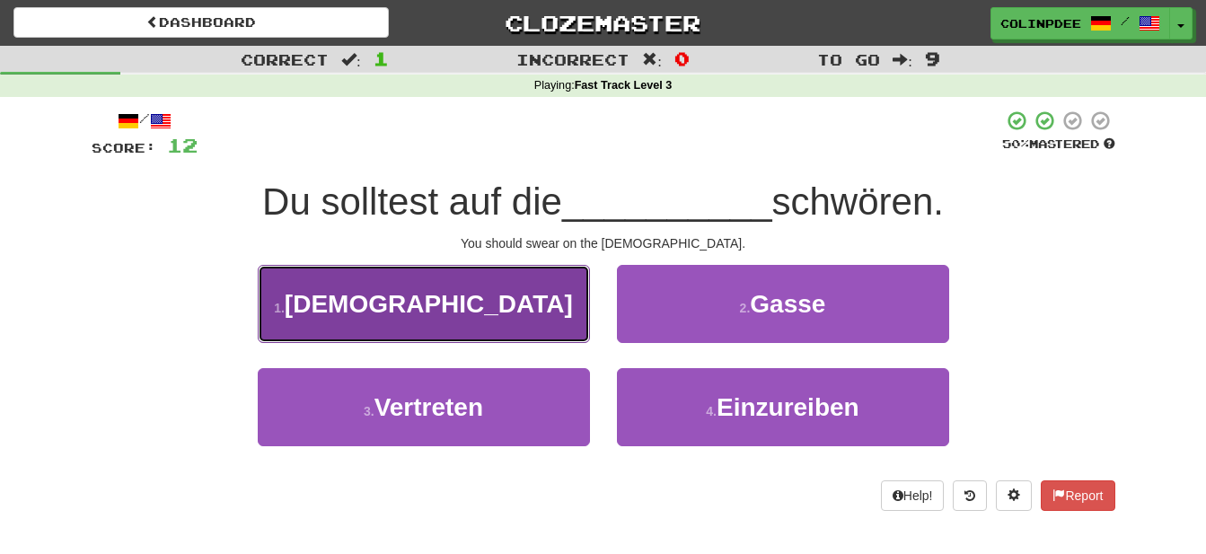
click at [430, 308] on span "Bibel" at bounding box center [429, 304] width 288 height 28
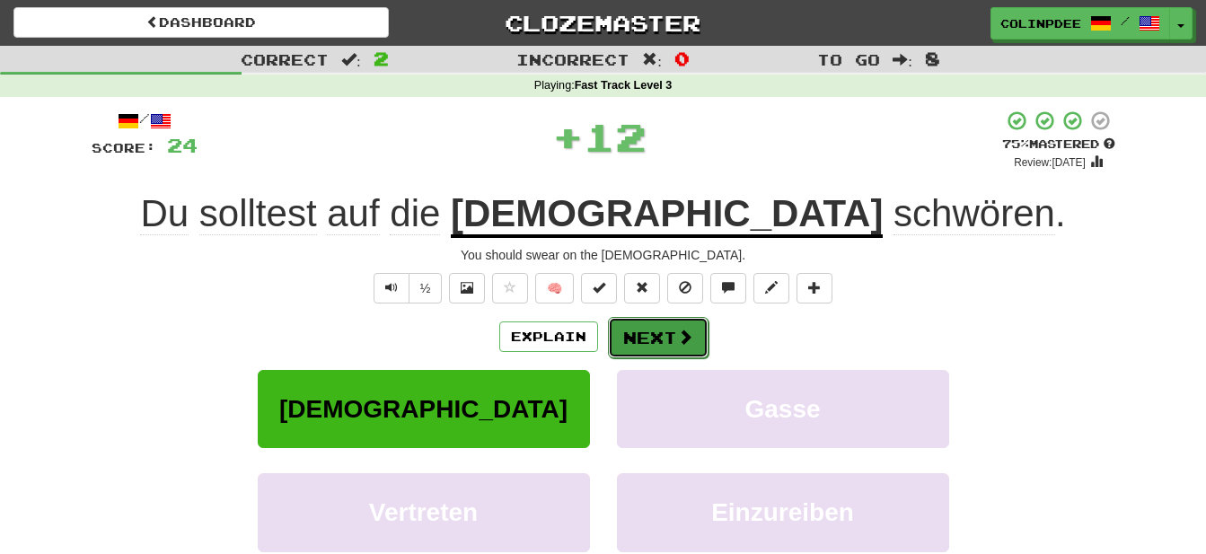
click at [661, 330] on button "Next" at bounding box center [658, 337] width 101 height 41
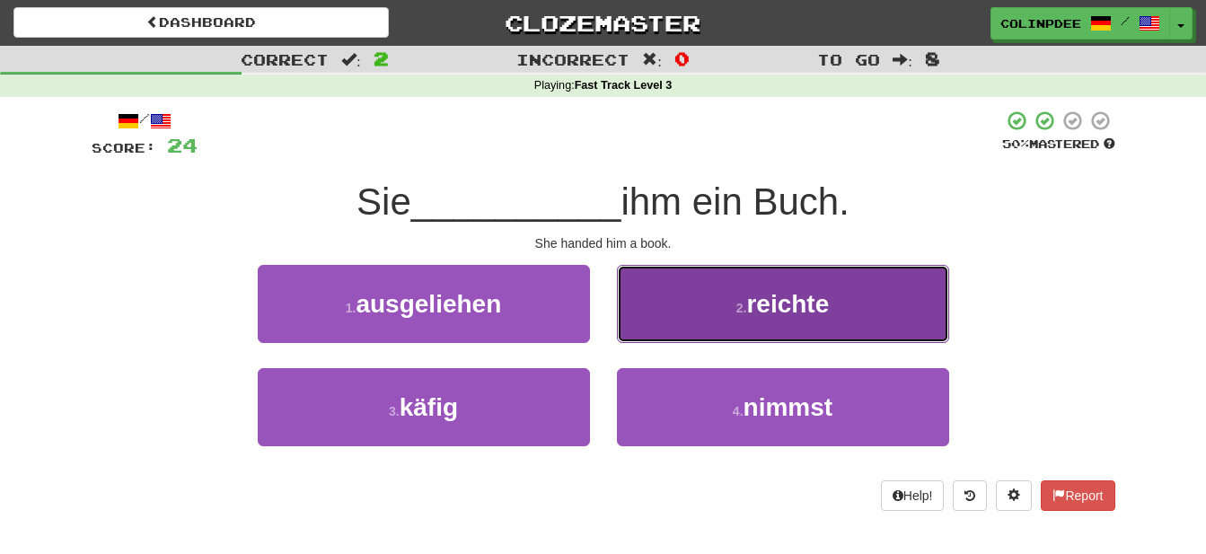
click at [790, 299] on span "reichte" at bounding box center [787, 304] width 83 height 28
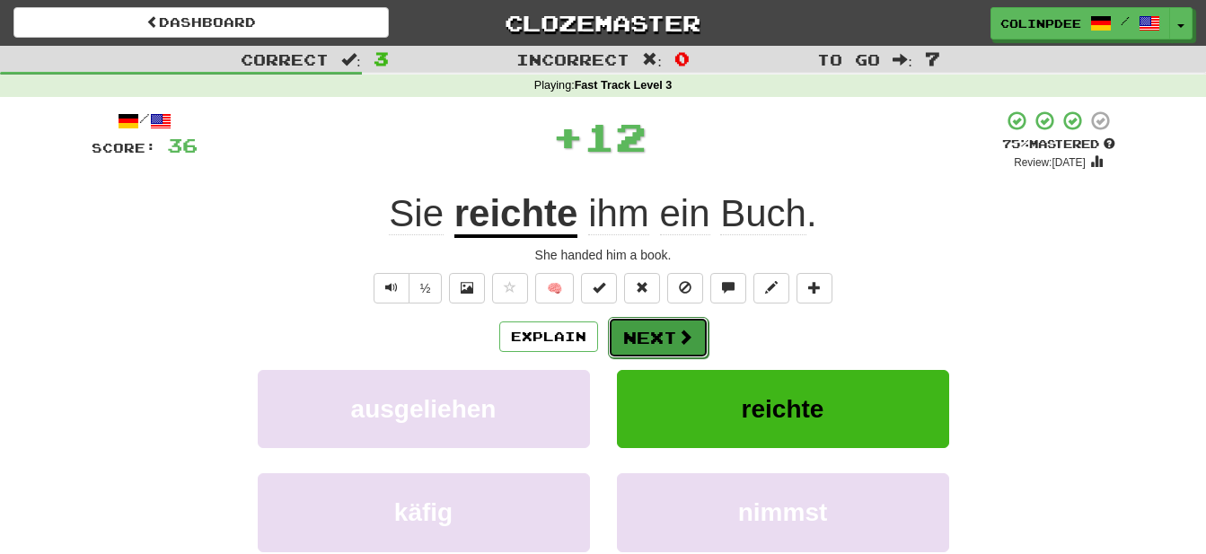
click at [658, 335] on button "Next" at bounding box center [658, 337] width 101 height 41
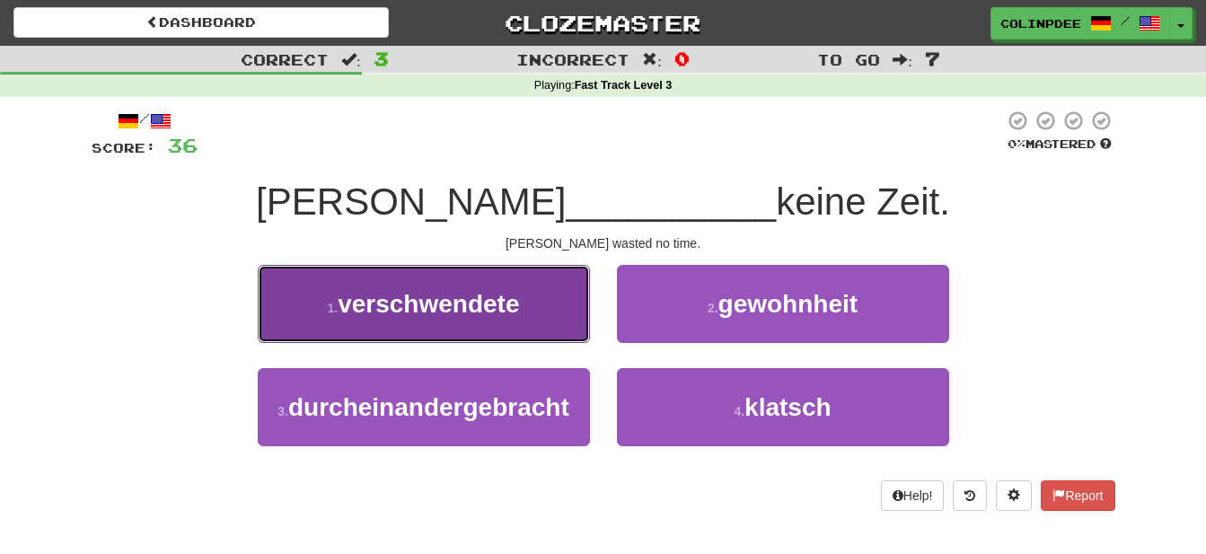
click at [432, 307] on span "verschwendete" at bounding box center [428, 304] width 181 height 28
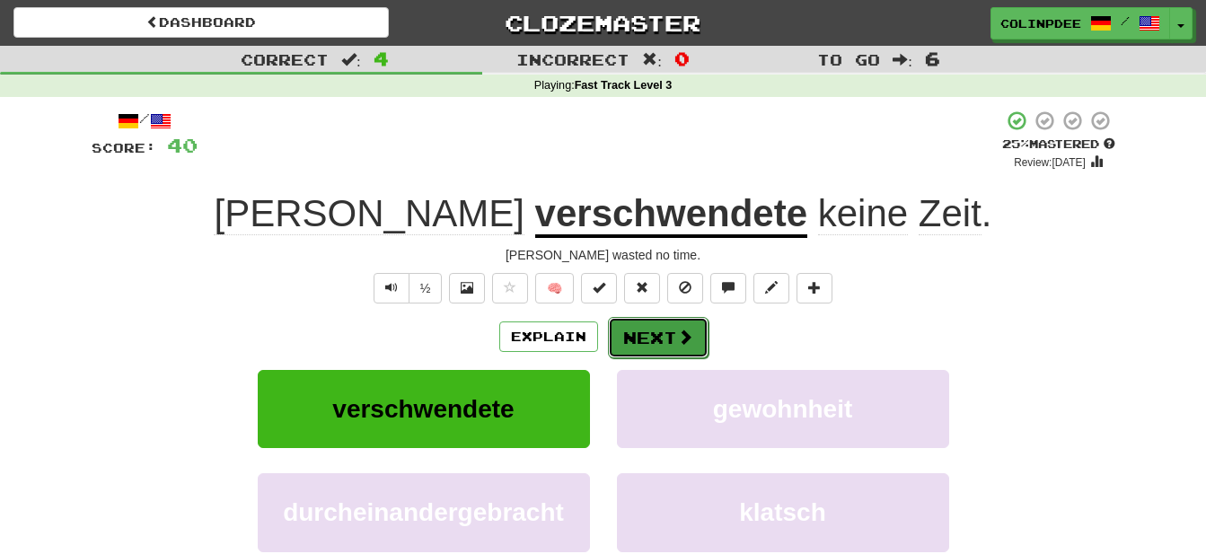
click at [665, 342] on button "Next" at bounding box center [658, 337] width 101 height 41
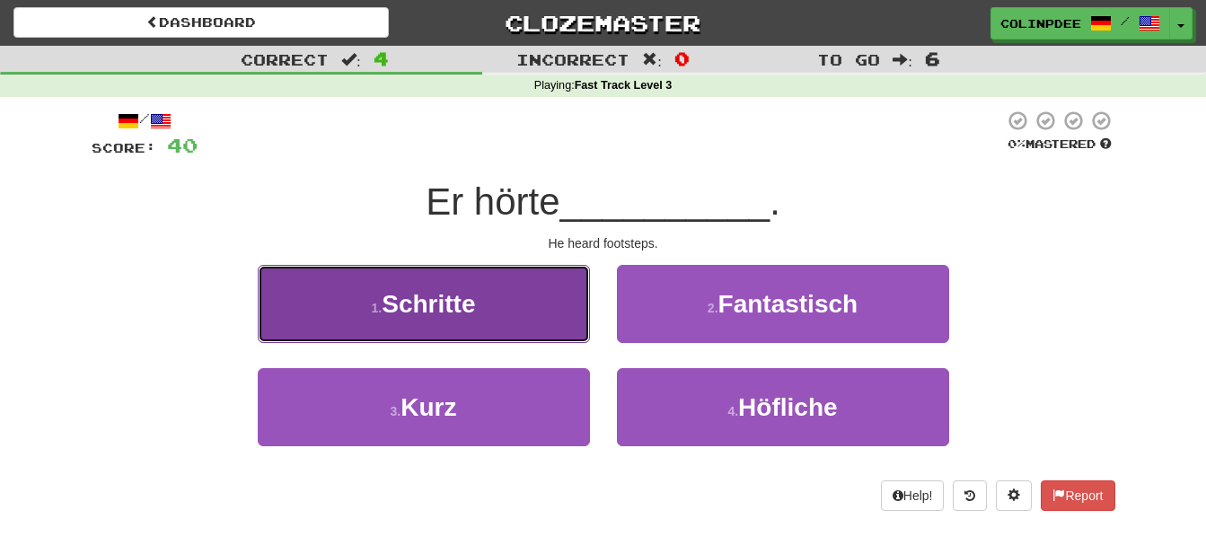
click at [434, 304] on span "Schritte" at bounding box center [428, 304] width 93 height 28
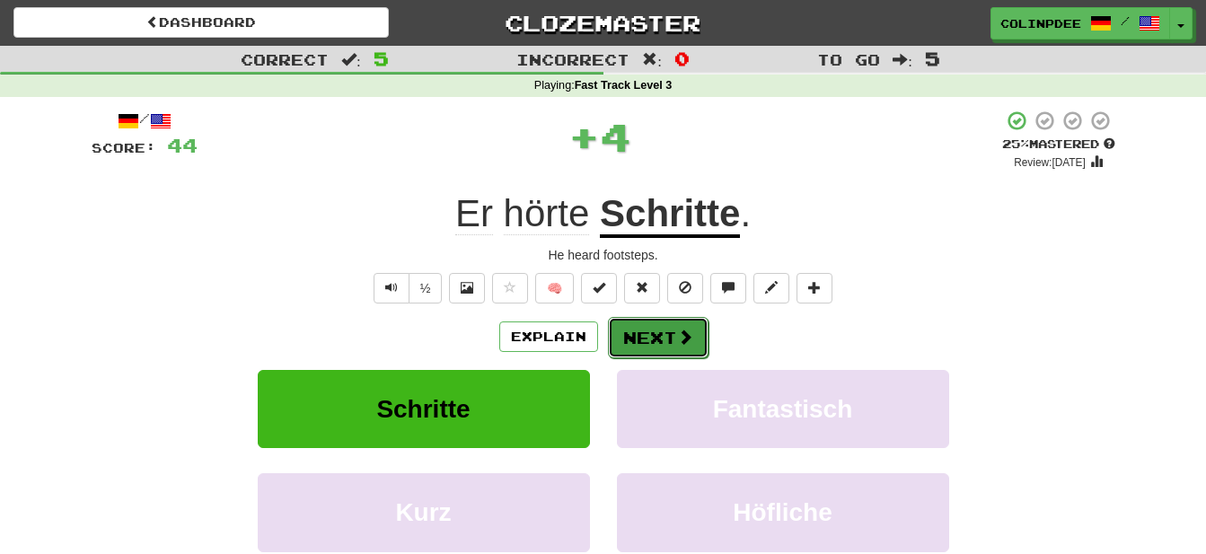
click at [654, 338] on button "Next" at bounding box center [658, 337] width 101 height 41
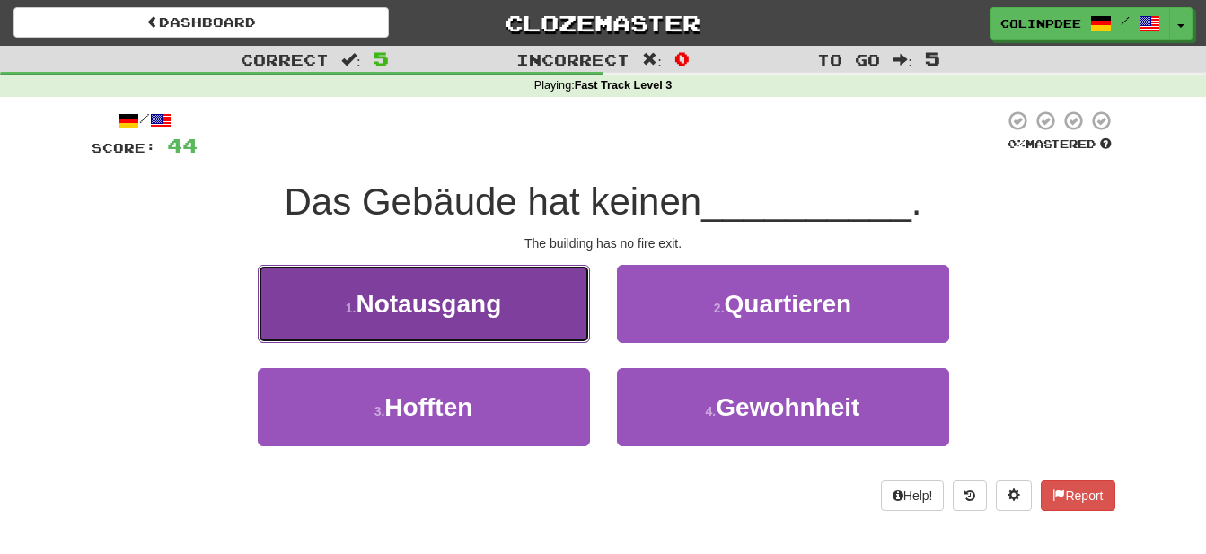
click at [429, 309] on span "Notausgang" at bounding box center [428, 304] width 145 height 28
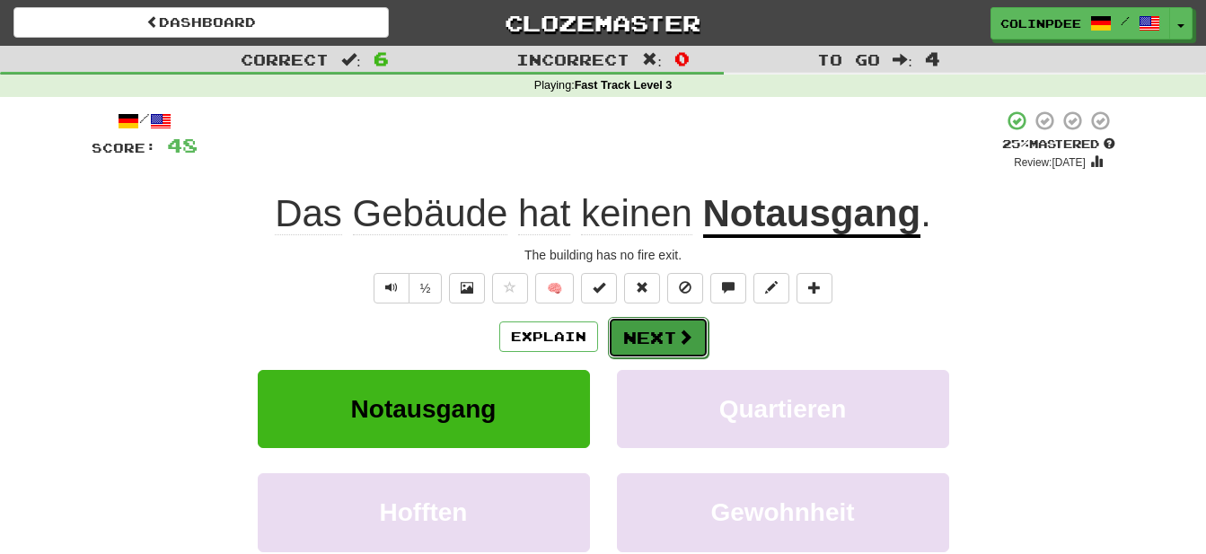
click at [659, 339] on button "Next" at bounding box center [658, 337] width 101 height 41
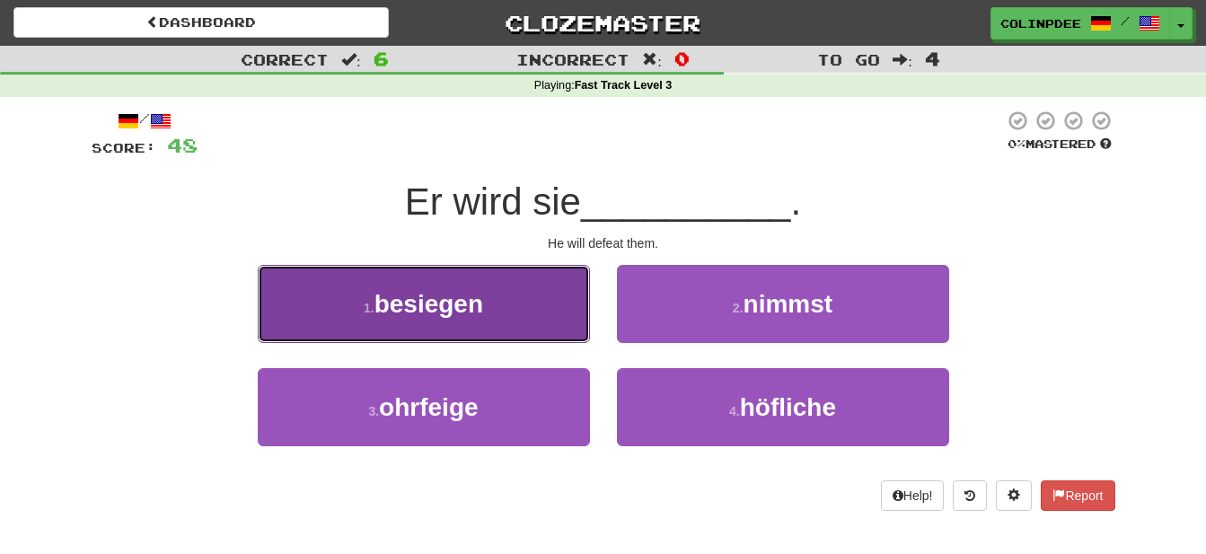
click at [443, 305] on span "besiegen" at bounding box center [428, 304] width 109 height 28
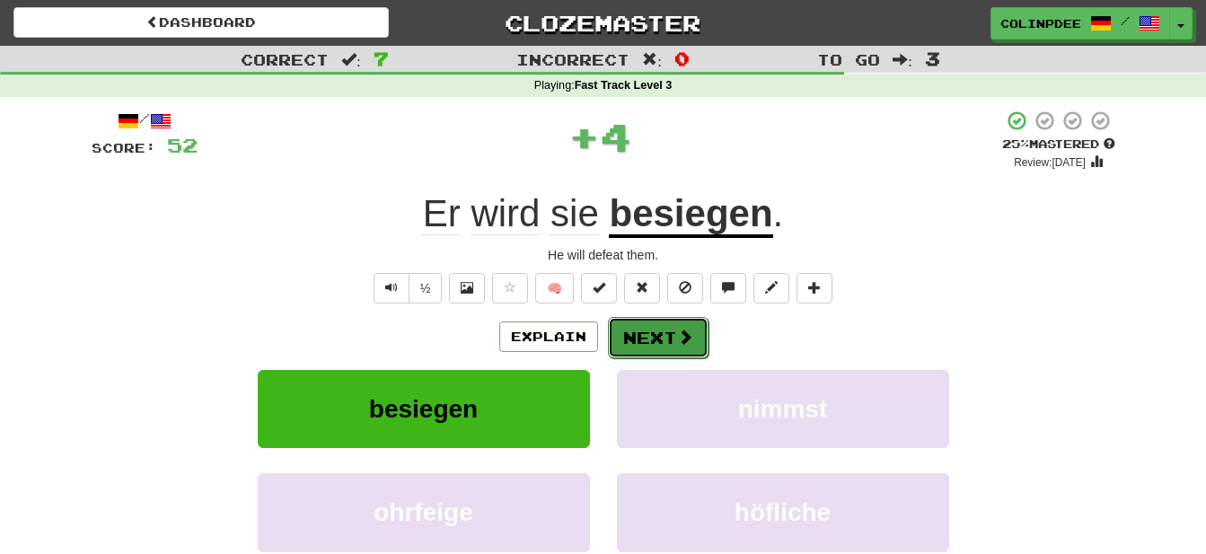
click at [664, 341] on button "Next" at bounding box center [658, 337] width 101 height 41
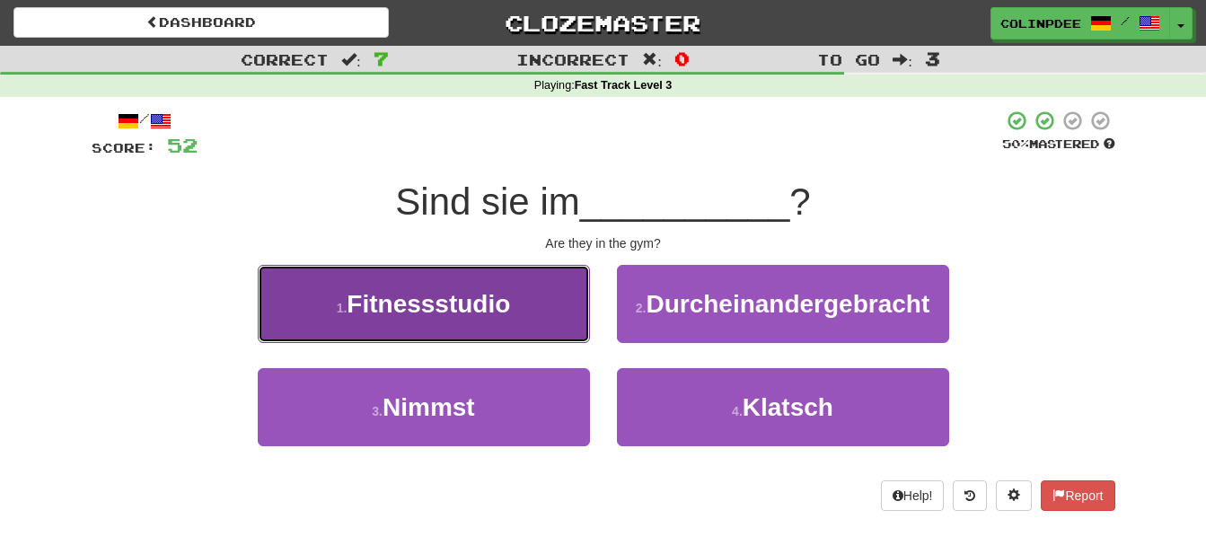
click at [426, 304] on span "Fitnessstudio" at bounding box center [428, 304] width 163 height 28
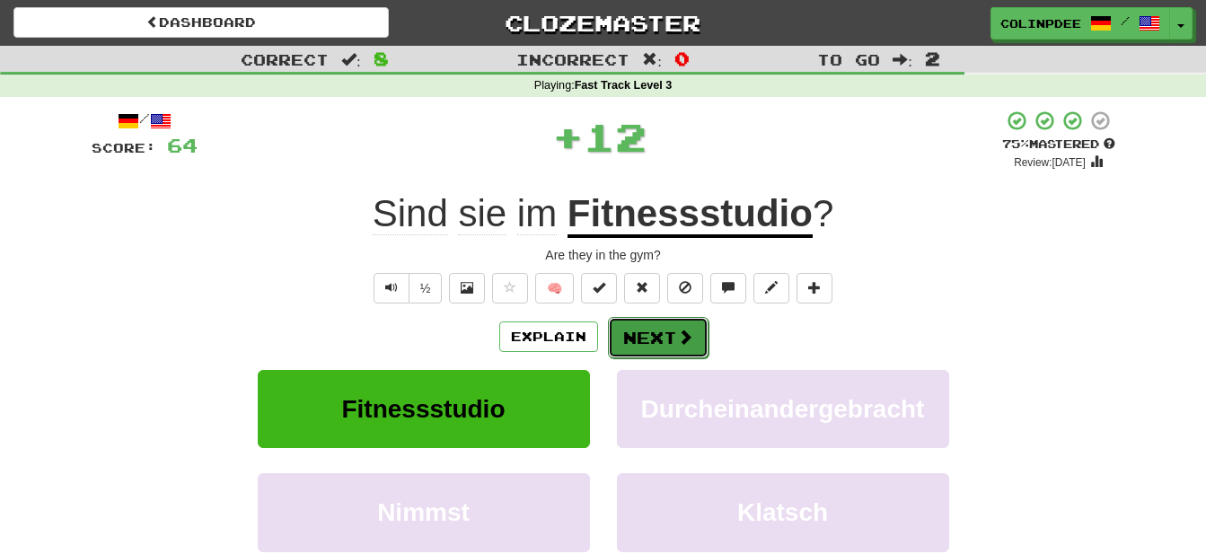
click at [663, 338] on button "Next" at bounding box center [658, 337] width 101 height 41
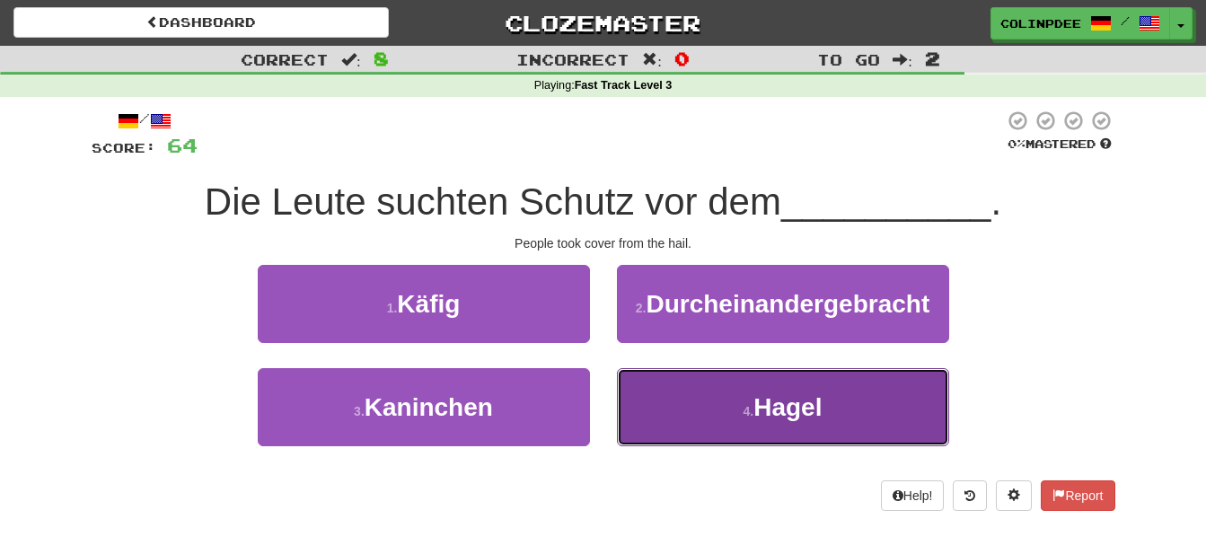
click at [787, 407] on span "Hagel" at bounding box center [787, 407] width 68 height 28
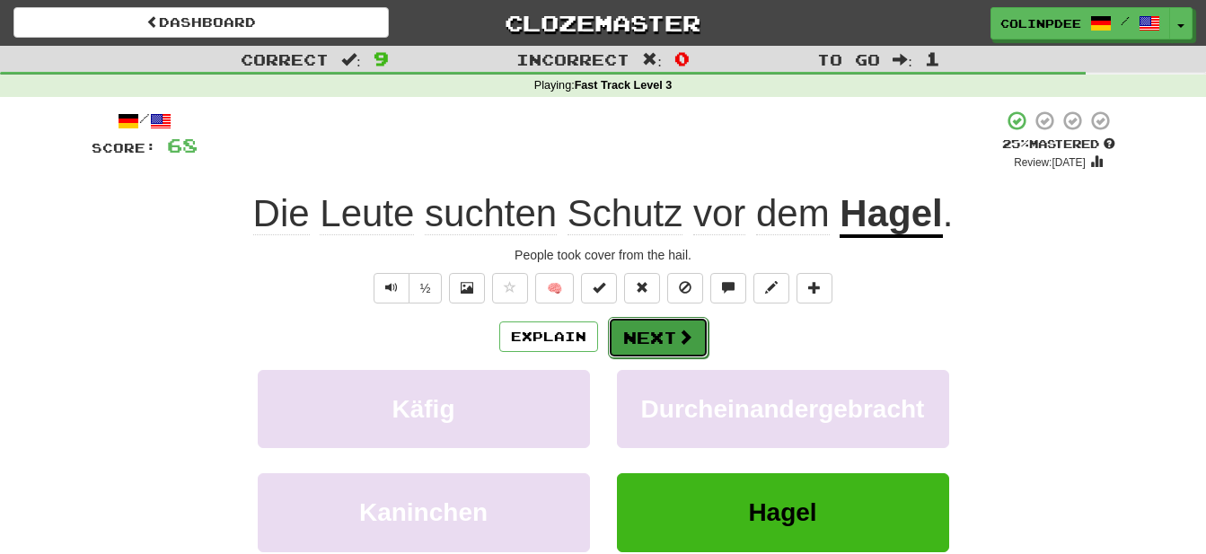
click at [663, 347] on button "Next" at bounding box center [658, 337] width 101 height 41
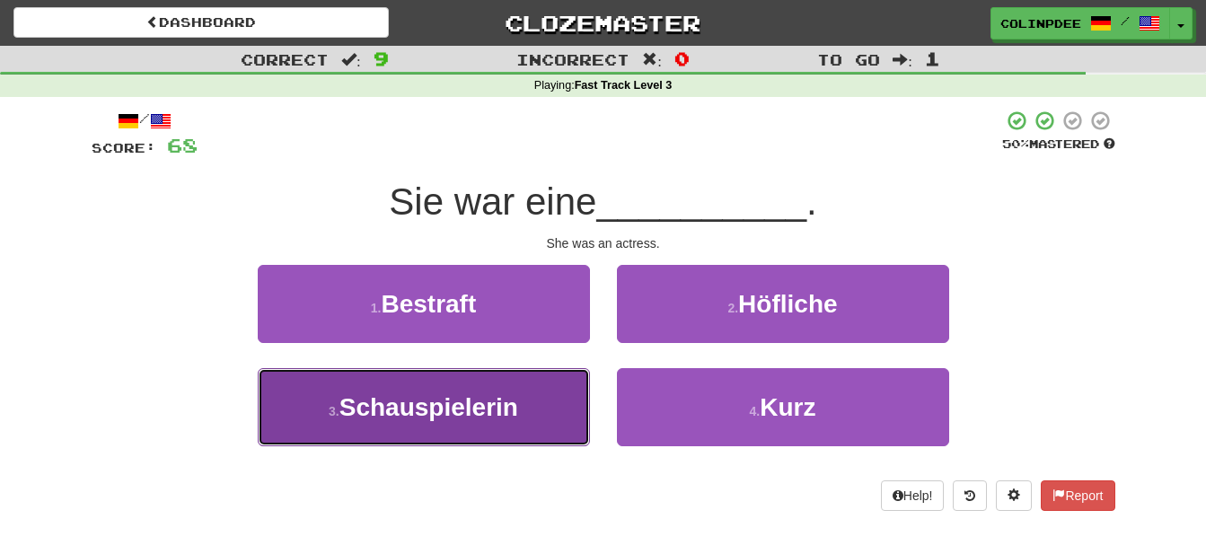
click at [441, 414] on span "Schauspielerin" at bounding box center [428, 407] width 179 height 28
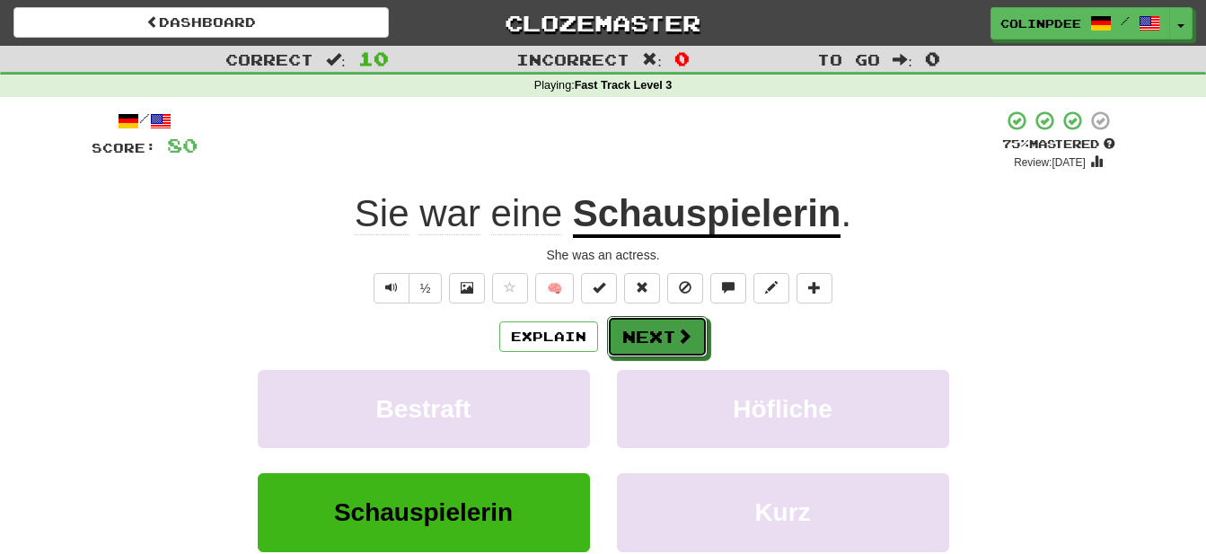
drag, startPoint x: 666, startPoint y: 331, endPoint x: 719, endPoint y: 374, distance: 68.3
click at [669, 332] on button "Next" at bounding box center [657, 336] width 101 height 41
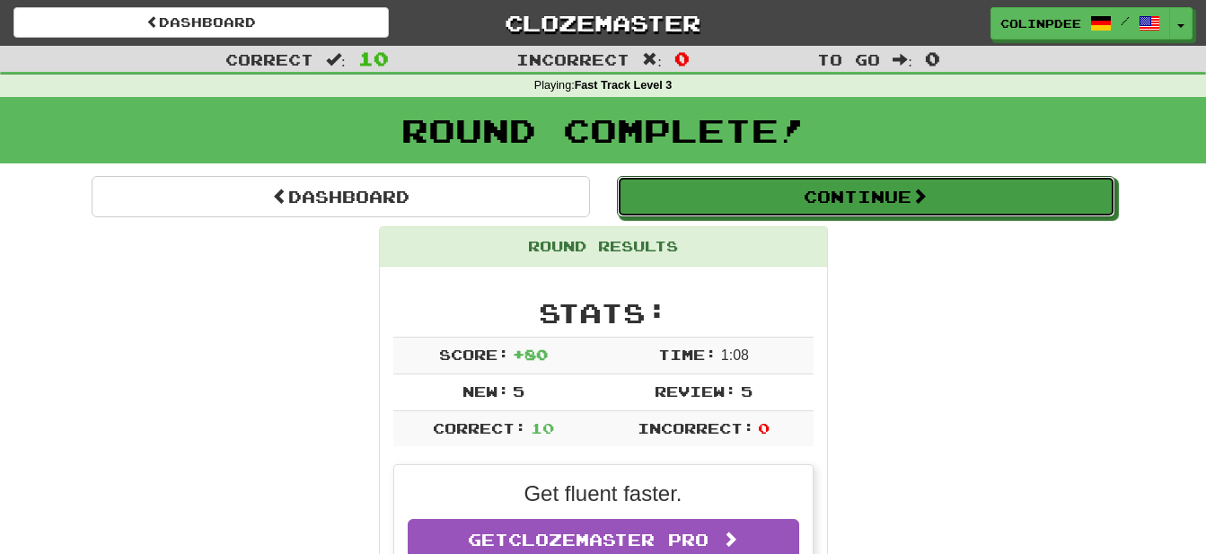
click at [860, 202] on button "Continue" at bounding box center [866, 196] width 498 height 41
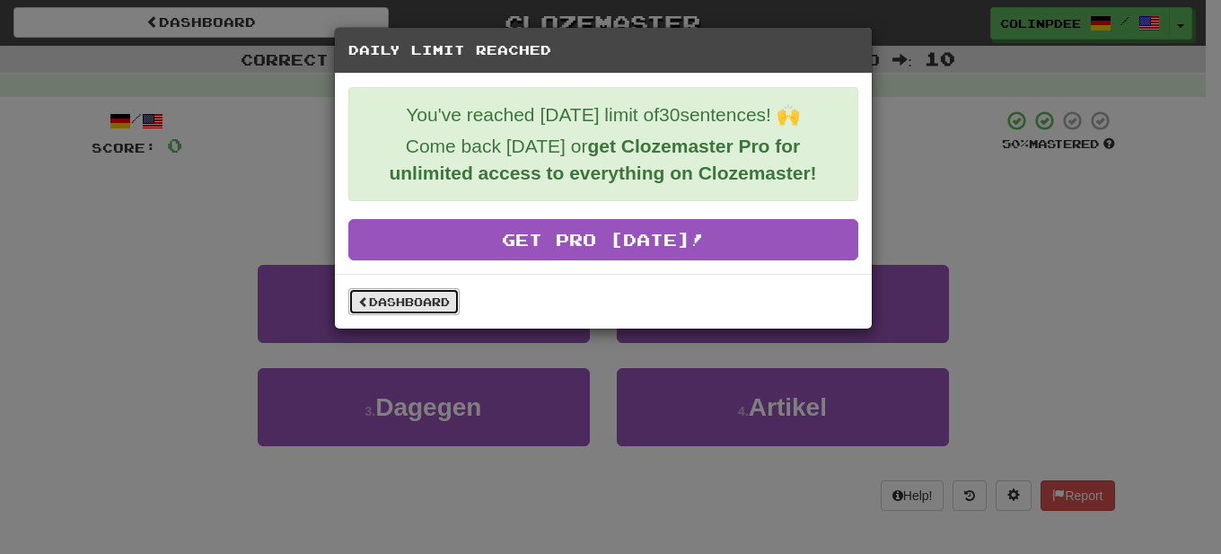
click at [405, 298] on link "Dashboard" at bounding box center [403, 301] width 111 height 27
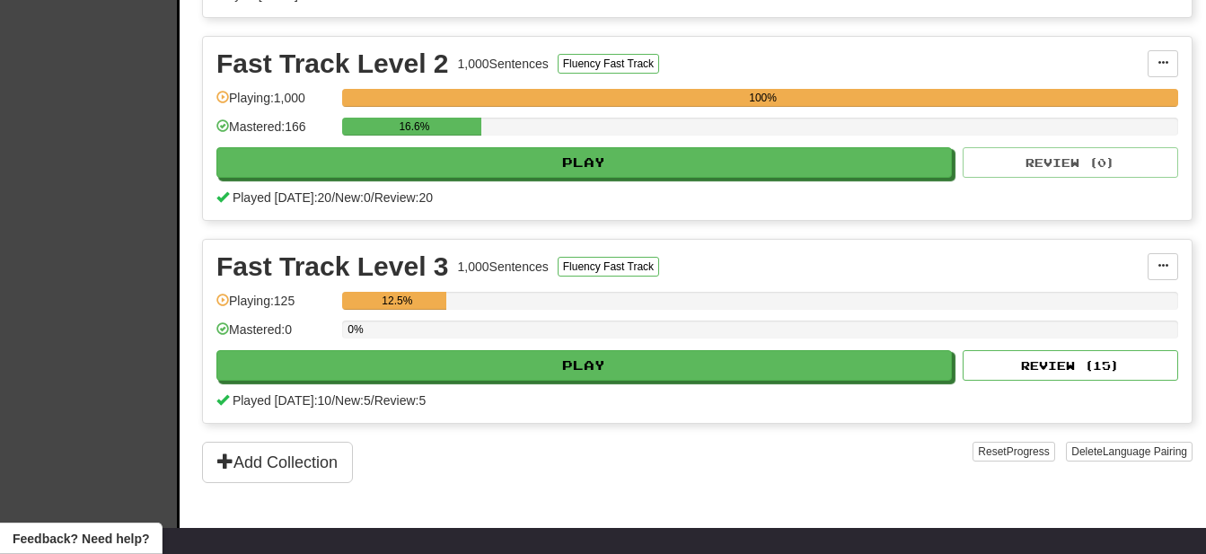
scroll to position [733, 0]
